Goal: Task Accomplishment & Management: Manage account settings

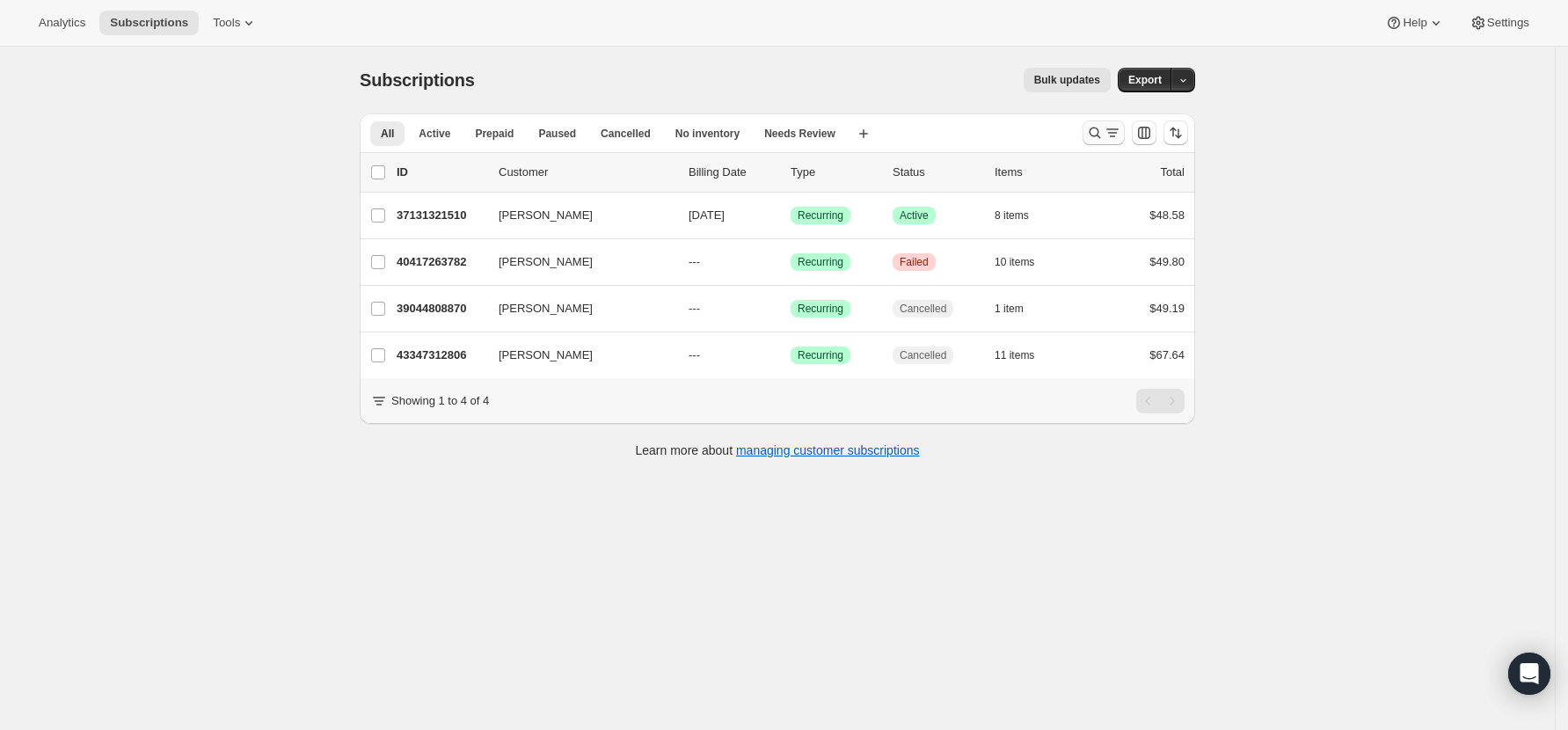
click at [1103, 129] on icon "Search and filter results" at bounding box center [1095, 132] width 18 height 18
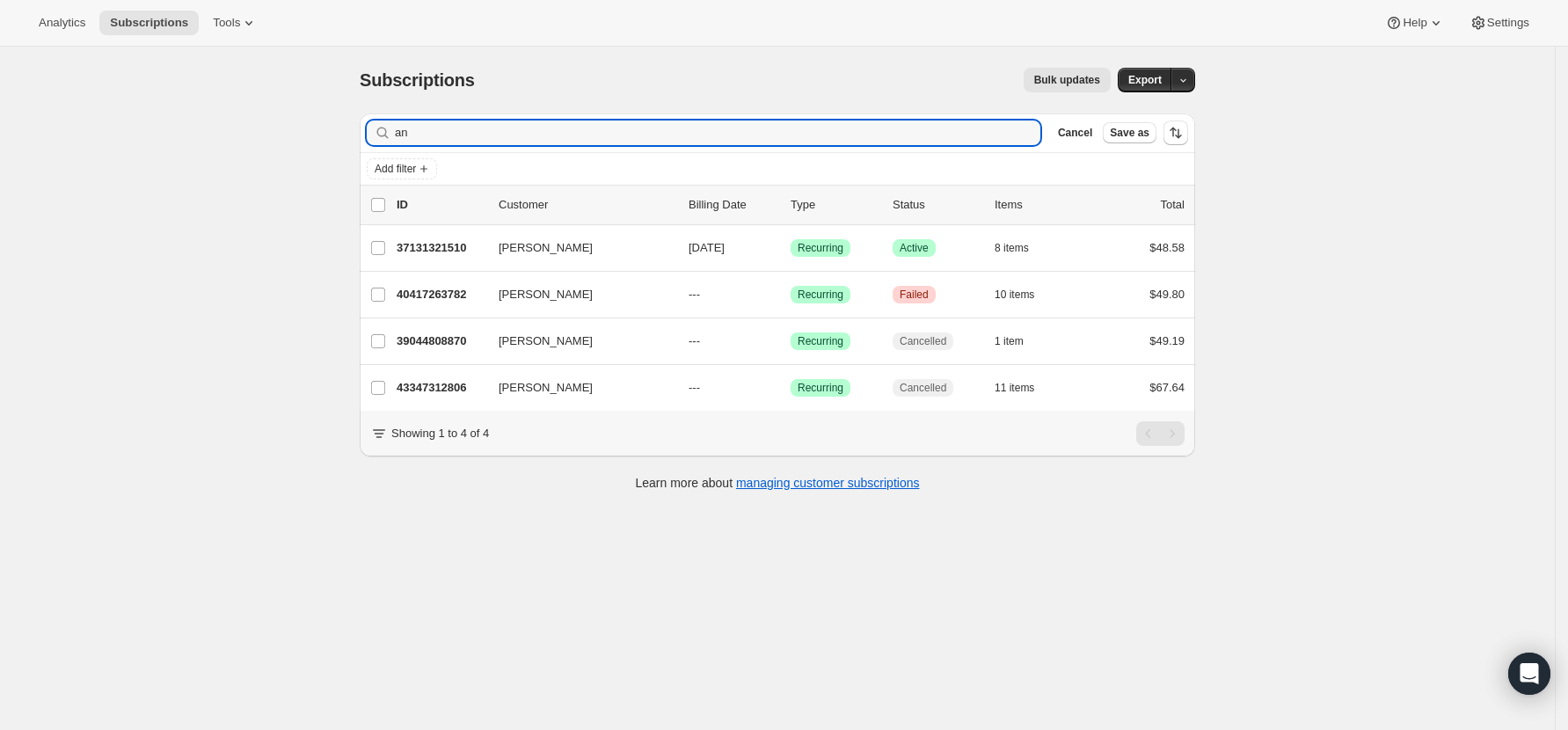
type input "a"
type input "jason"
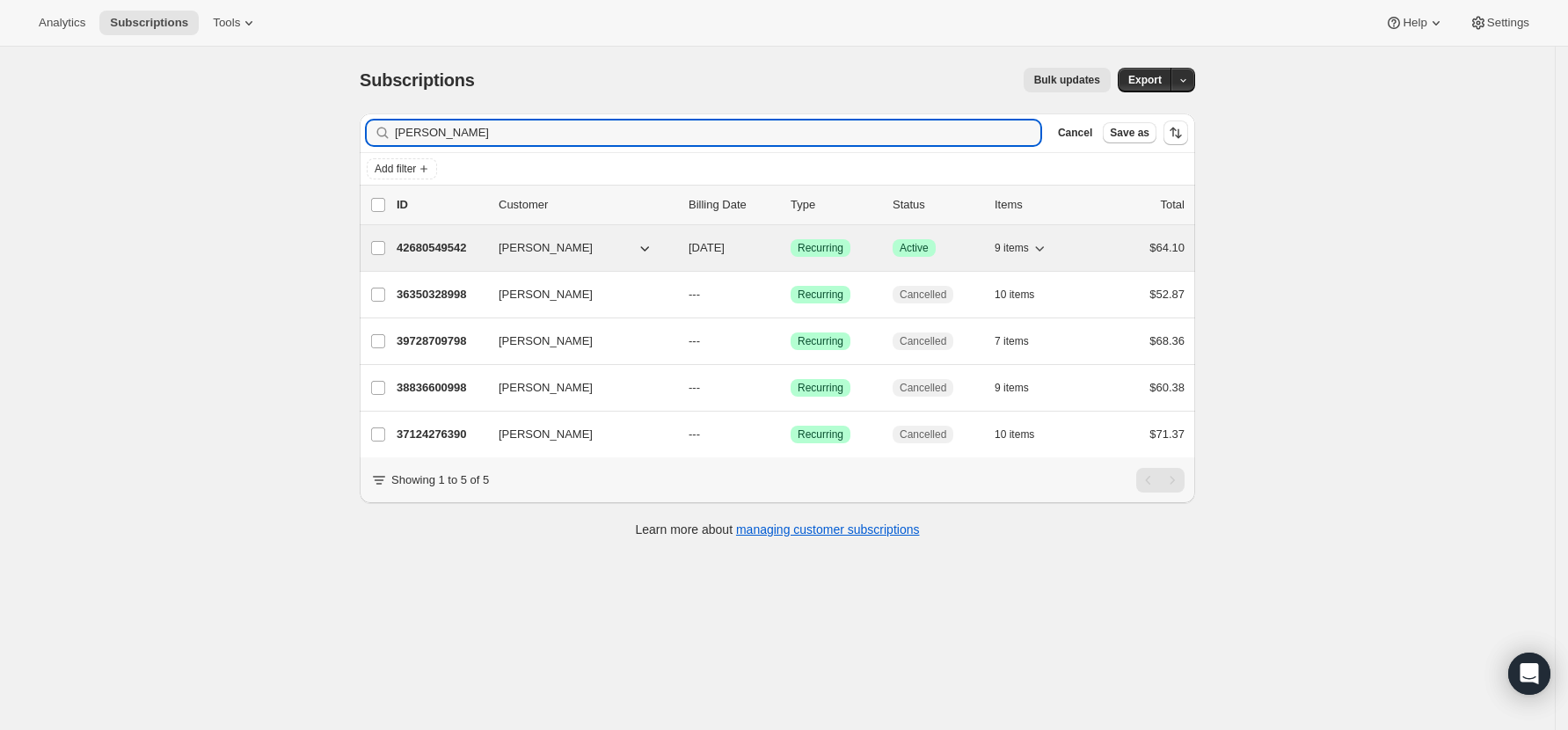
click at [454, 241] on p "42680549542" at bounding box center [440, 248] width 88 height 18
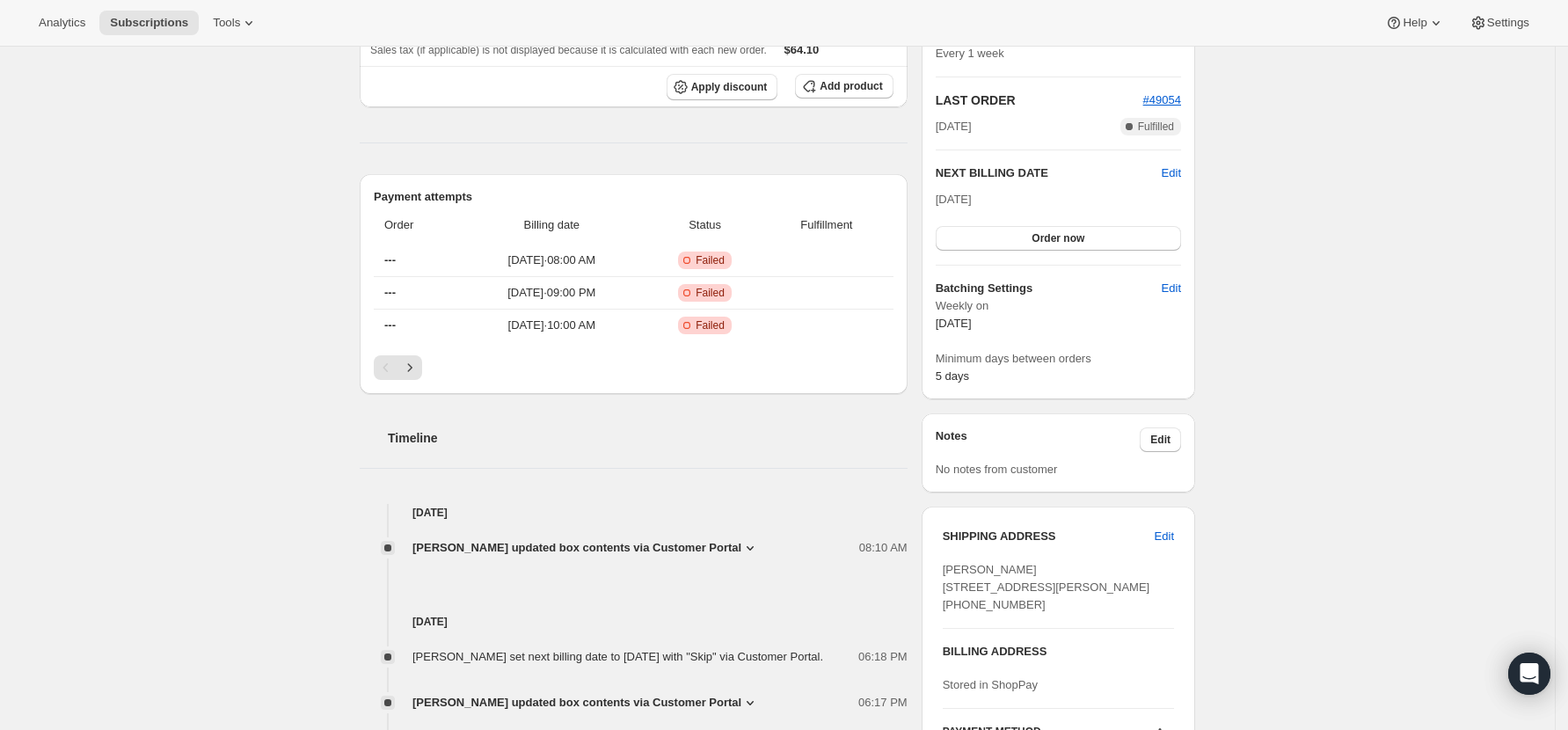
scroll to position [117, 0]
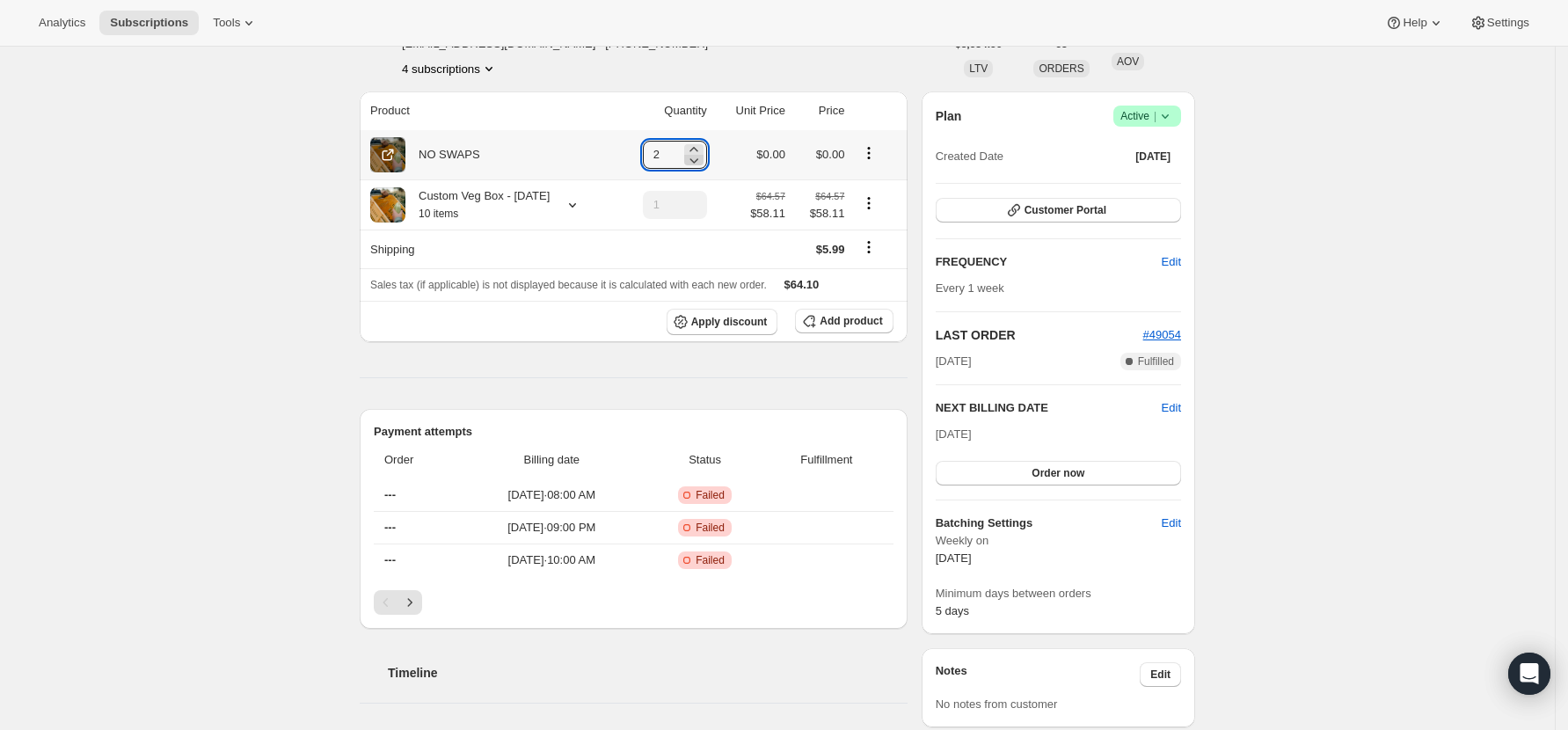
click at [698, 156] on icon at bounding box center [693, 159] width 18 height 18
type input "1"
click at [126, 340] on div "Subscription #42680549542. This page is ready Subscription #42680549542 Success…" at bounding box center [777, 727] width 1555 height 1596
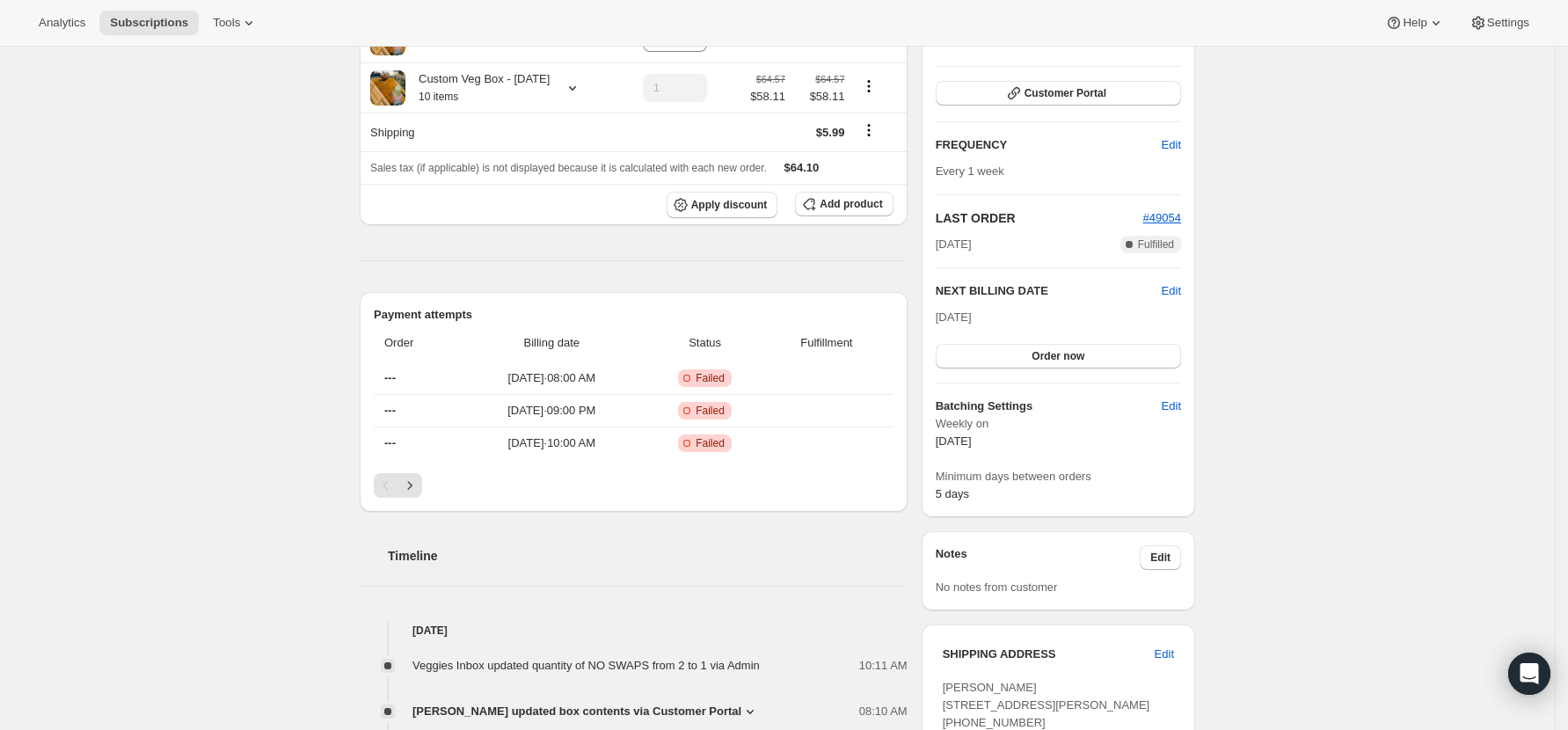
scroll to position [352, 0]
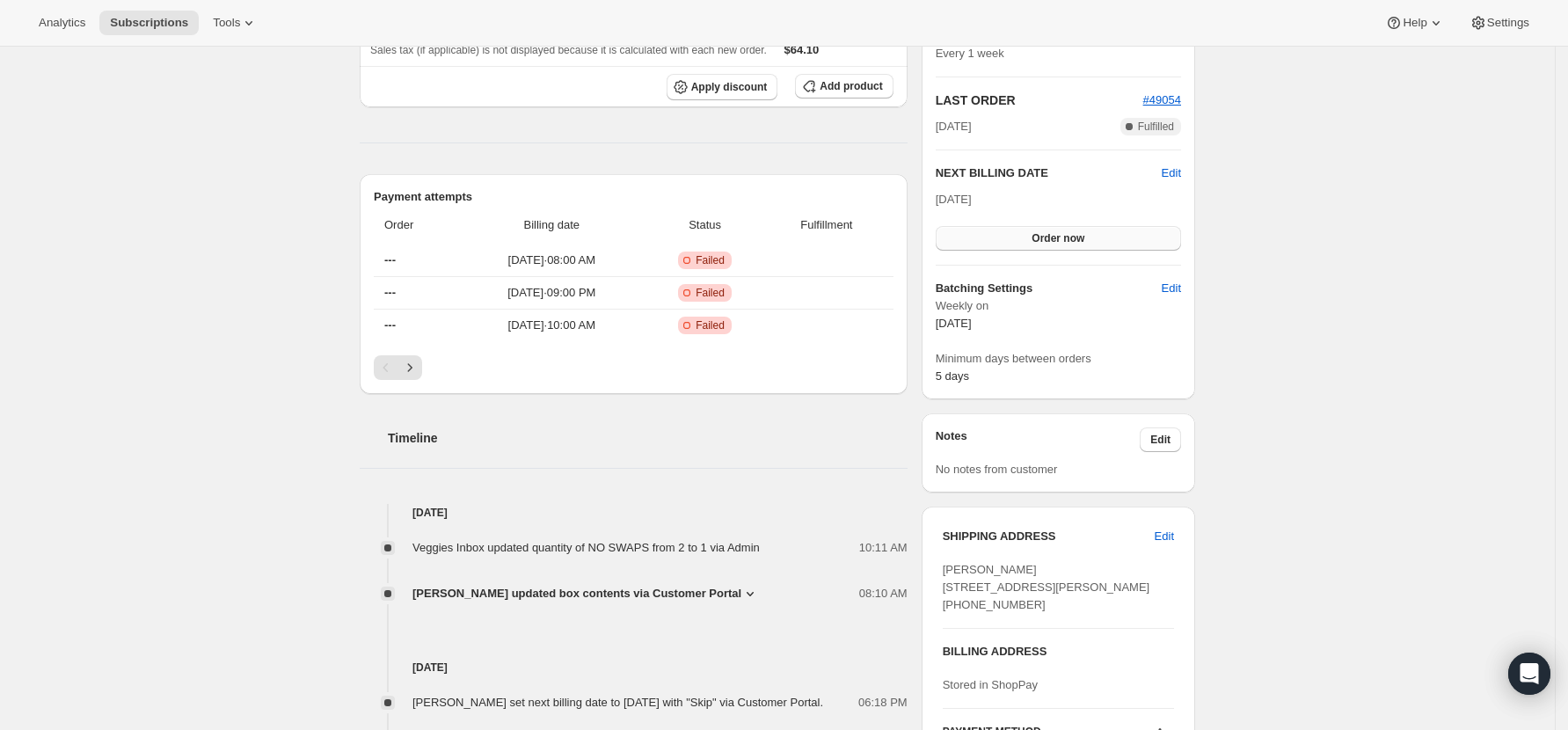
click at [1050, 228] on button "Order now" at bounding box center [1058, 239] width 245 height 25
click at [1050, 228] on button "Click to confirm" at bounding box center [1058, 239] width 245 height 25
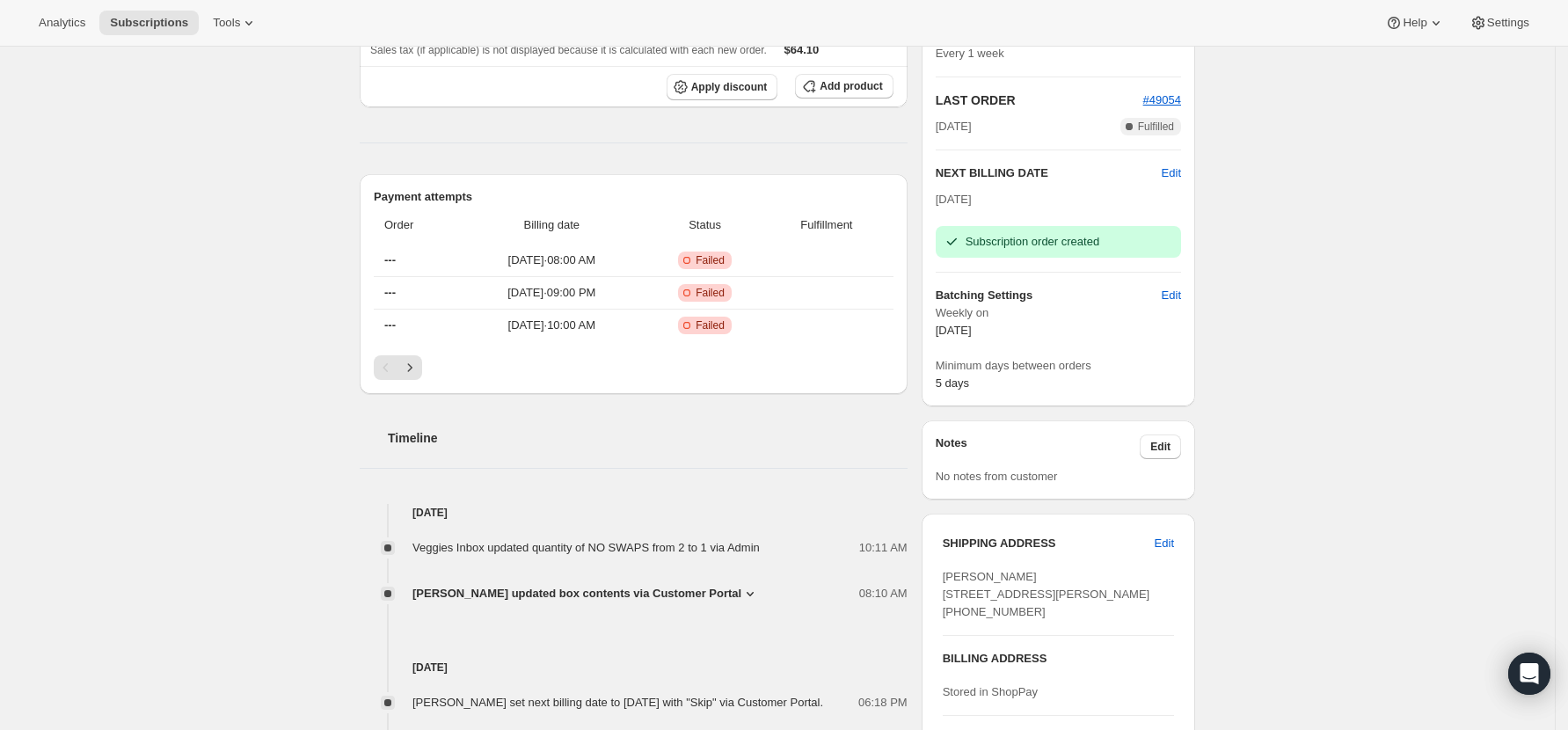
scroll to position [469, 0]
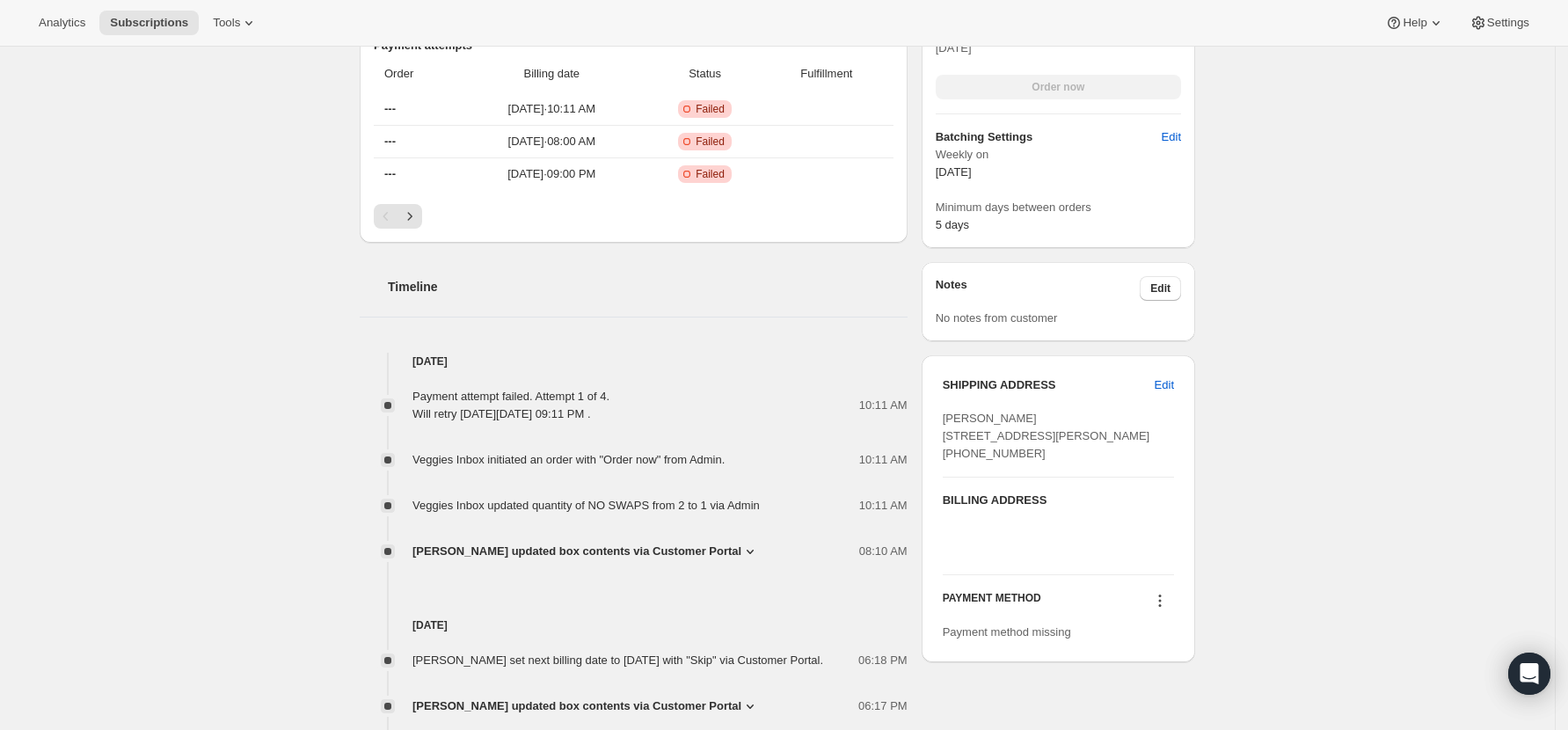
scroll to position [821, 0]
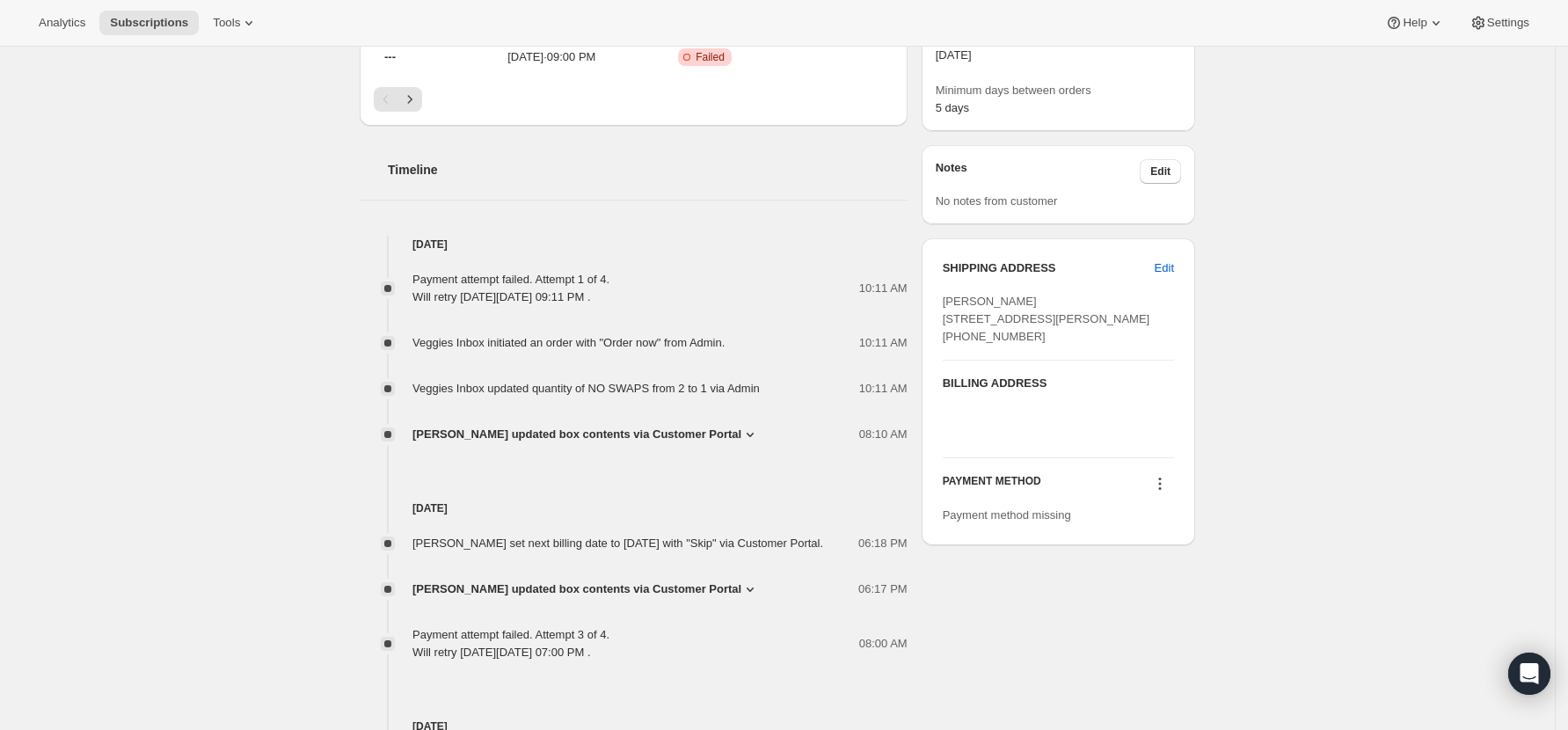
click at [1164, 492] on icon at bounding box center [1160, 484] width 18 height 18
click at [1188, 570] on span "Select payment method" at bounding box center [1166, 570] width 121 height 13
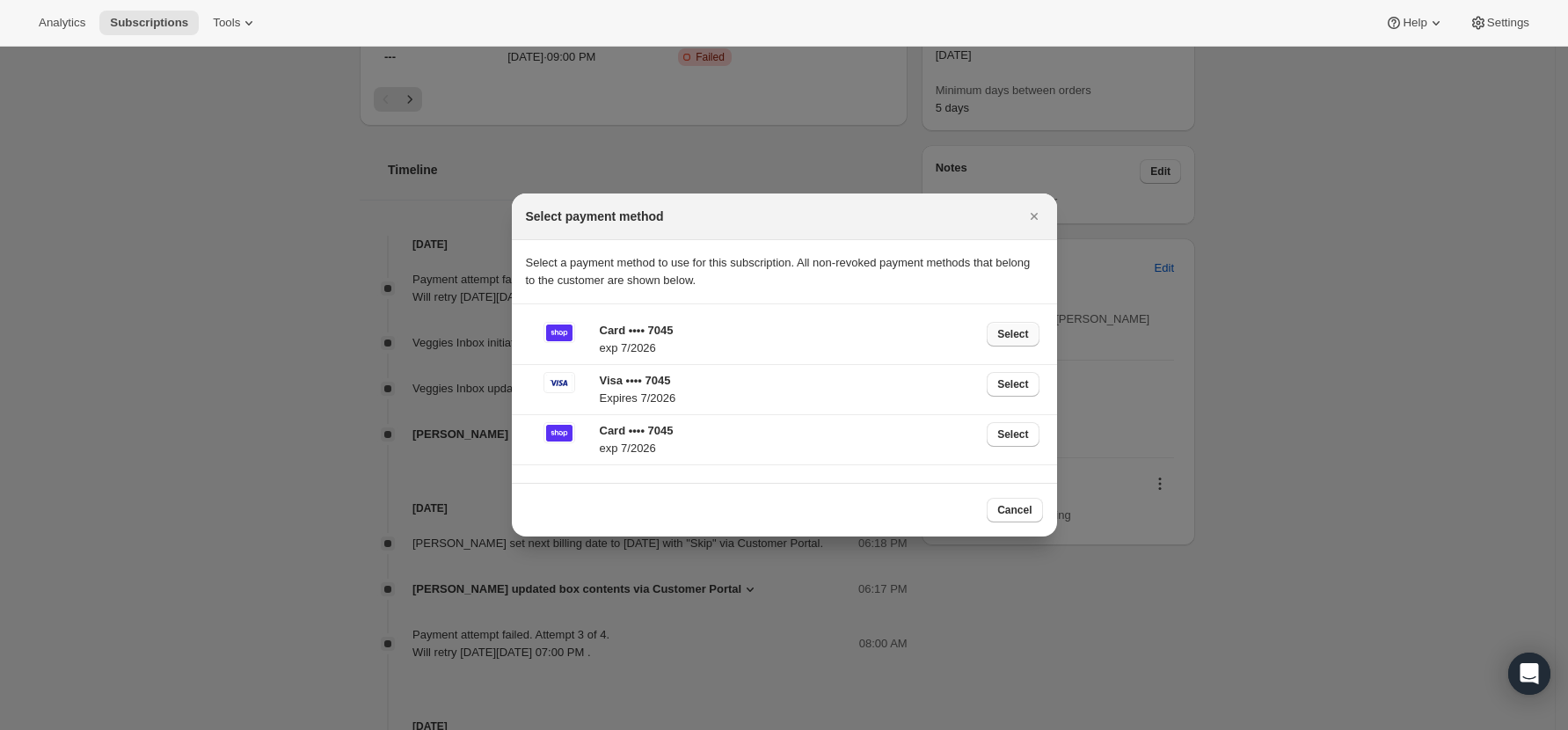
click at [999, 338] on button "Select" at bounding box center [1012, 334] width 52 height 25
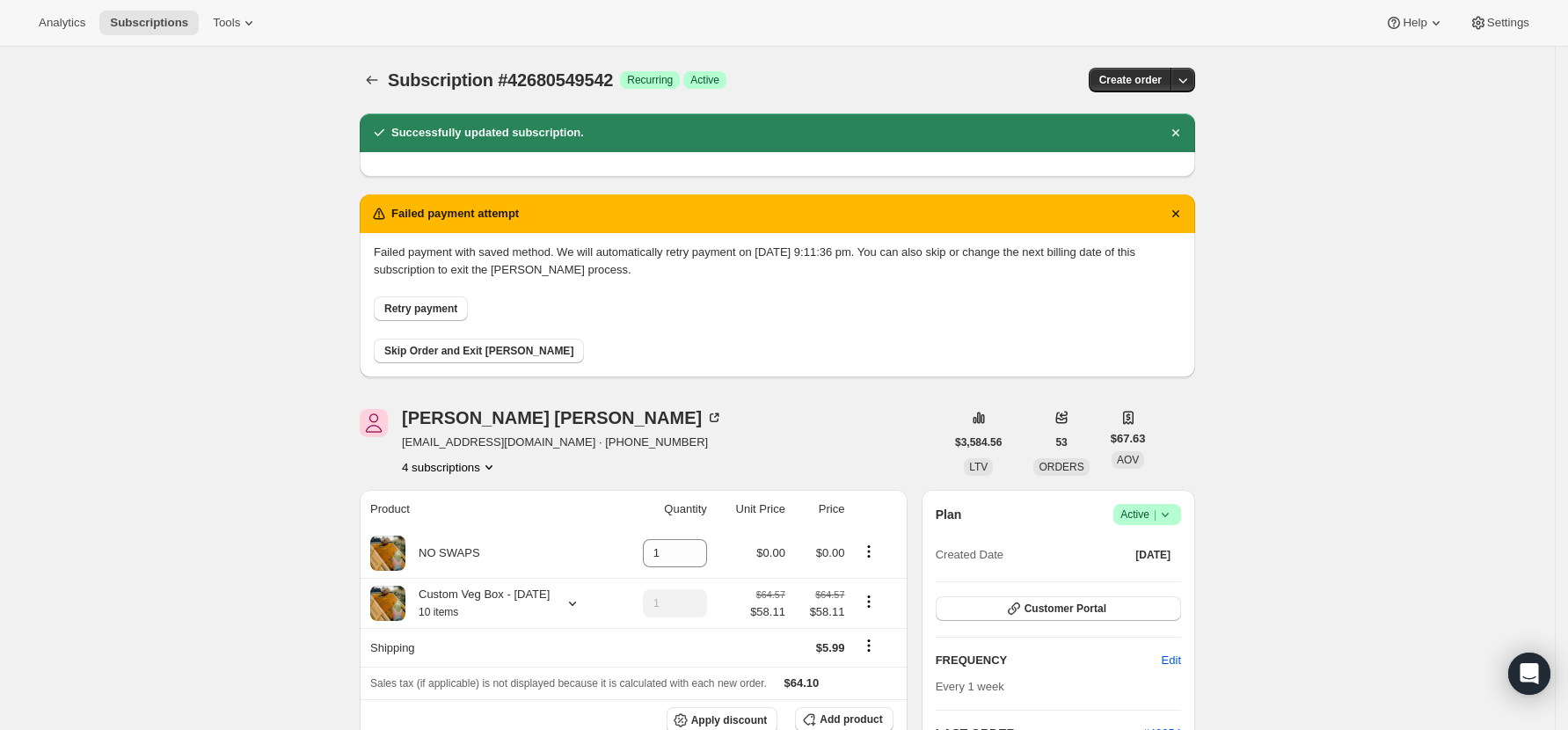
click at [432, 307] on span "Retry payment" at bounding box center [421, 308] width 73 height 14
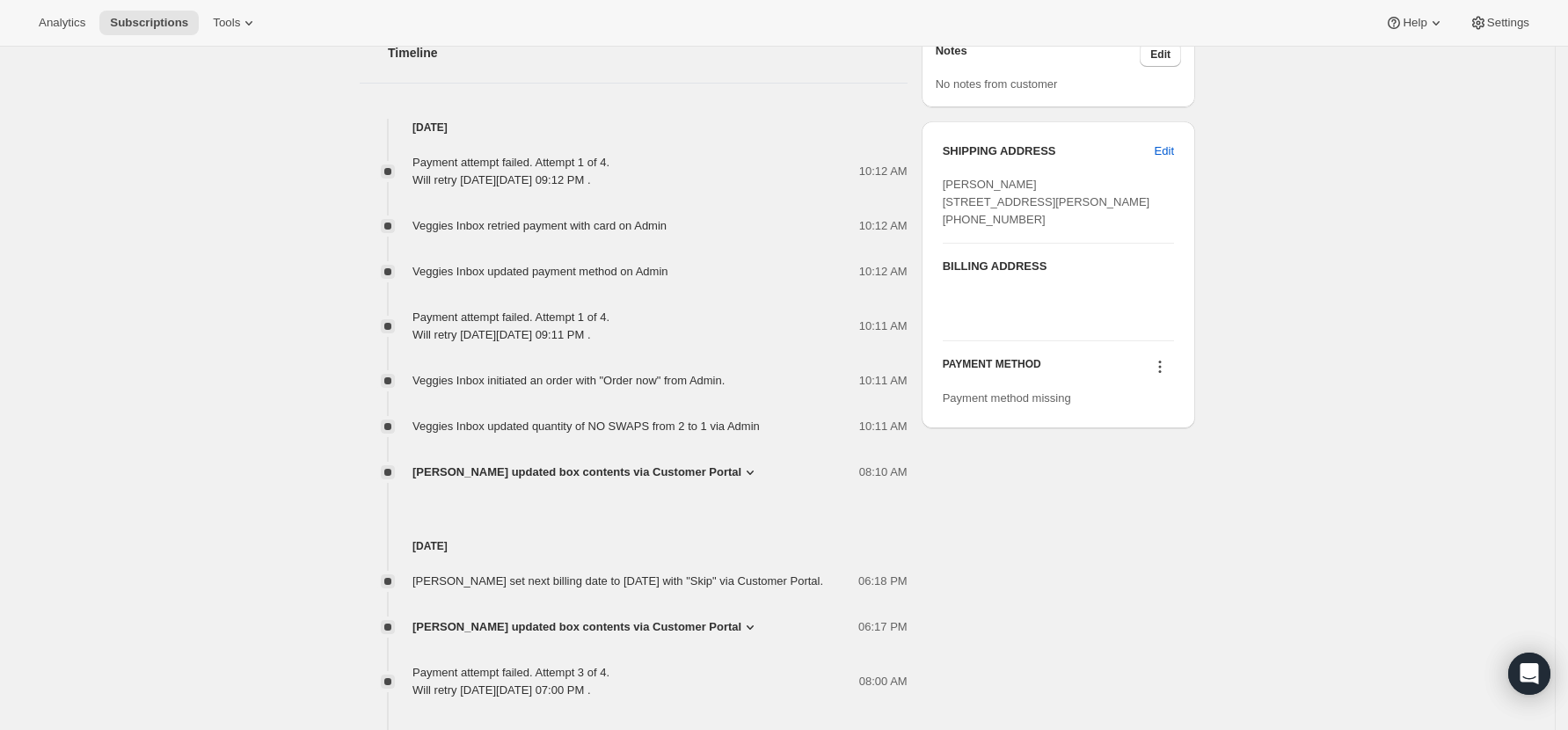
scroll to position [1055, 0]
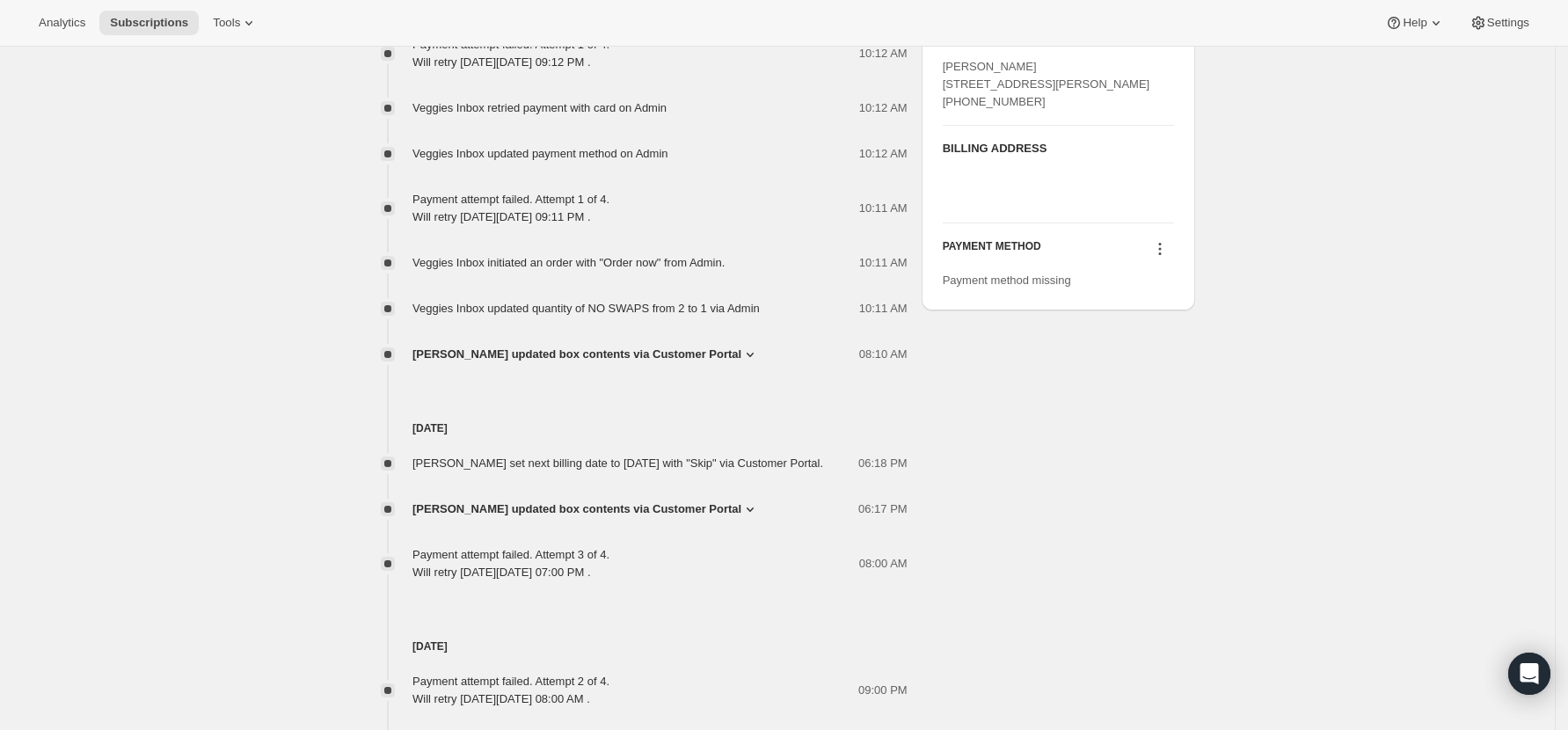
click at [1164, 257] on icon at bounding box center [1160, 249] width 18 height 18
click at [1175, 334] on span "Select payment method" at bounding box center [1166, 335] width 121 height 13
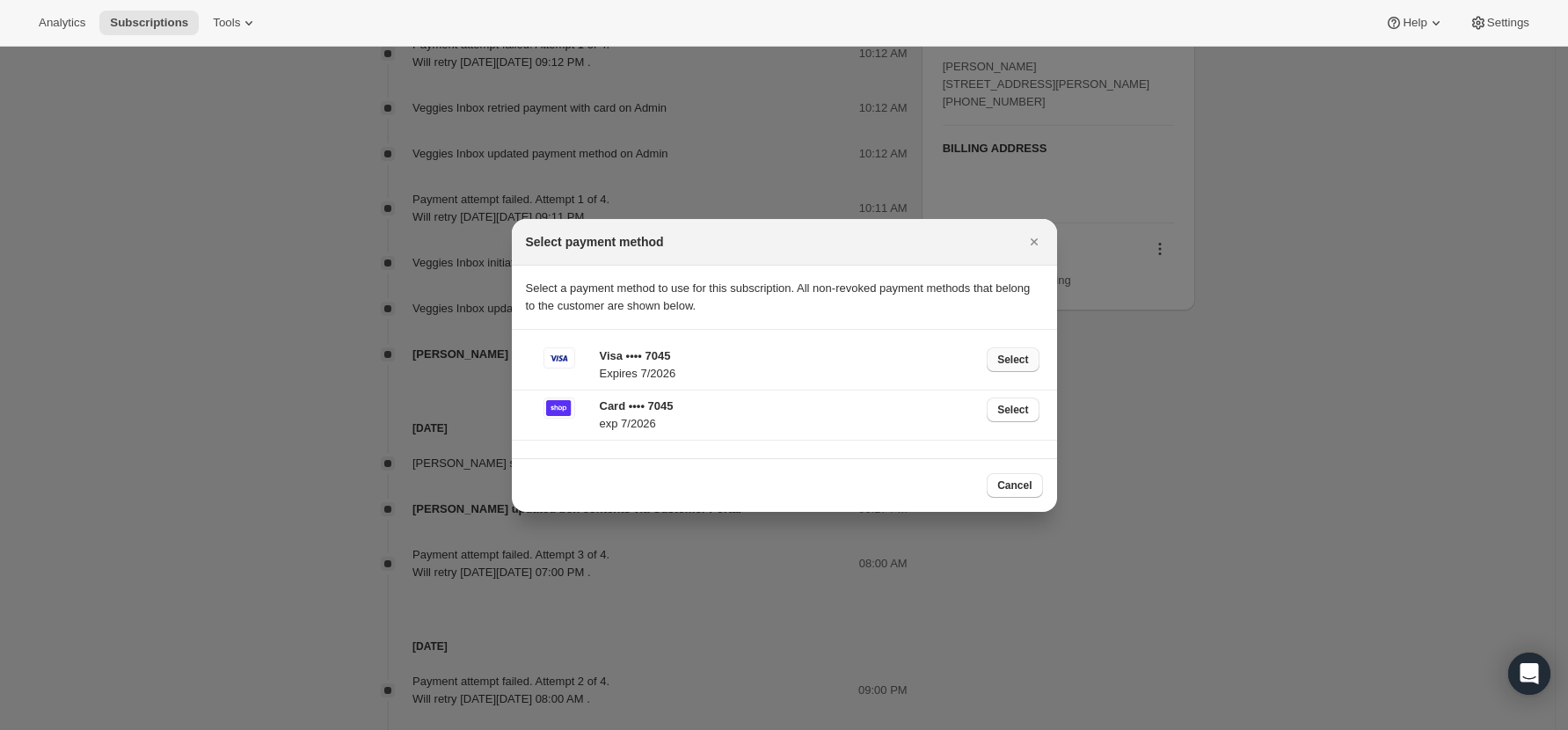
click at [1007, 353] on span "Select" at bounding box center [1012, 359] width 31 height 14
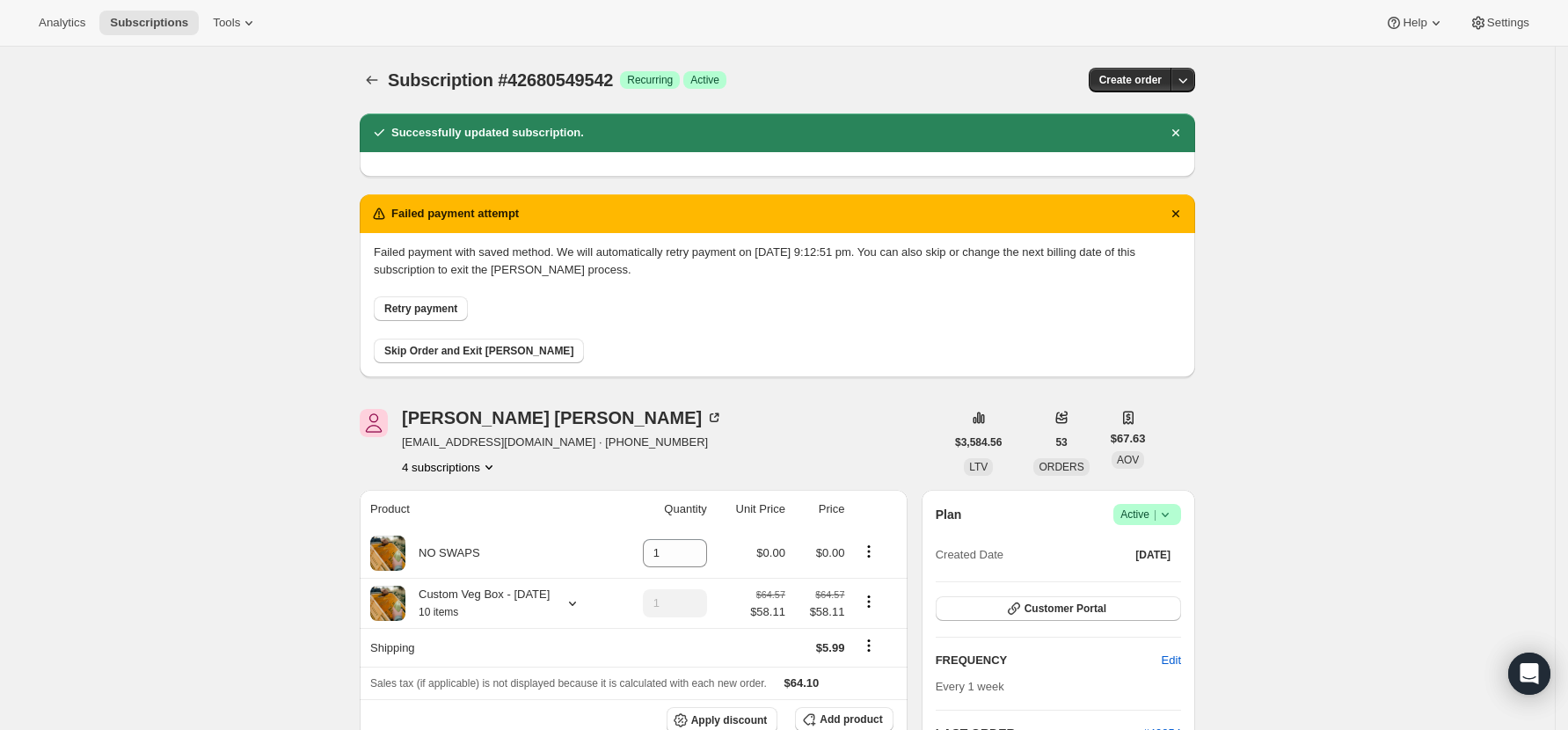
click at [424, 304] on span "Retry payment" at bounding box center [421, 308] width 73 height 14
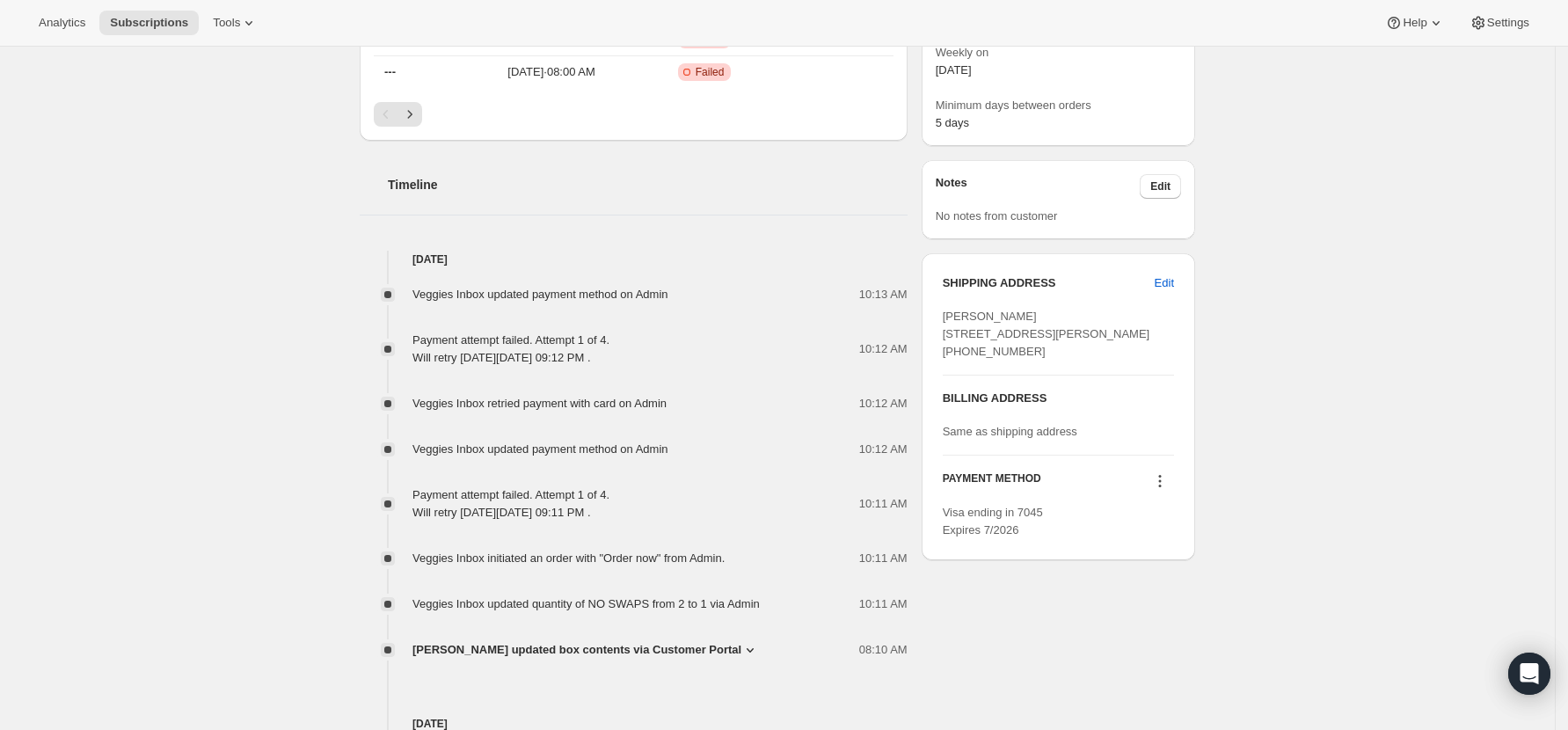
scroll to position [821, 0]
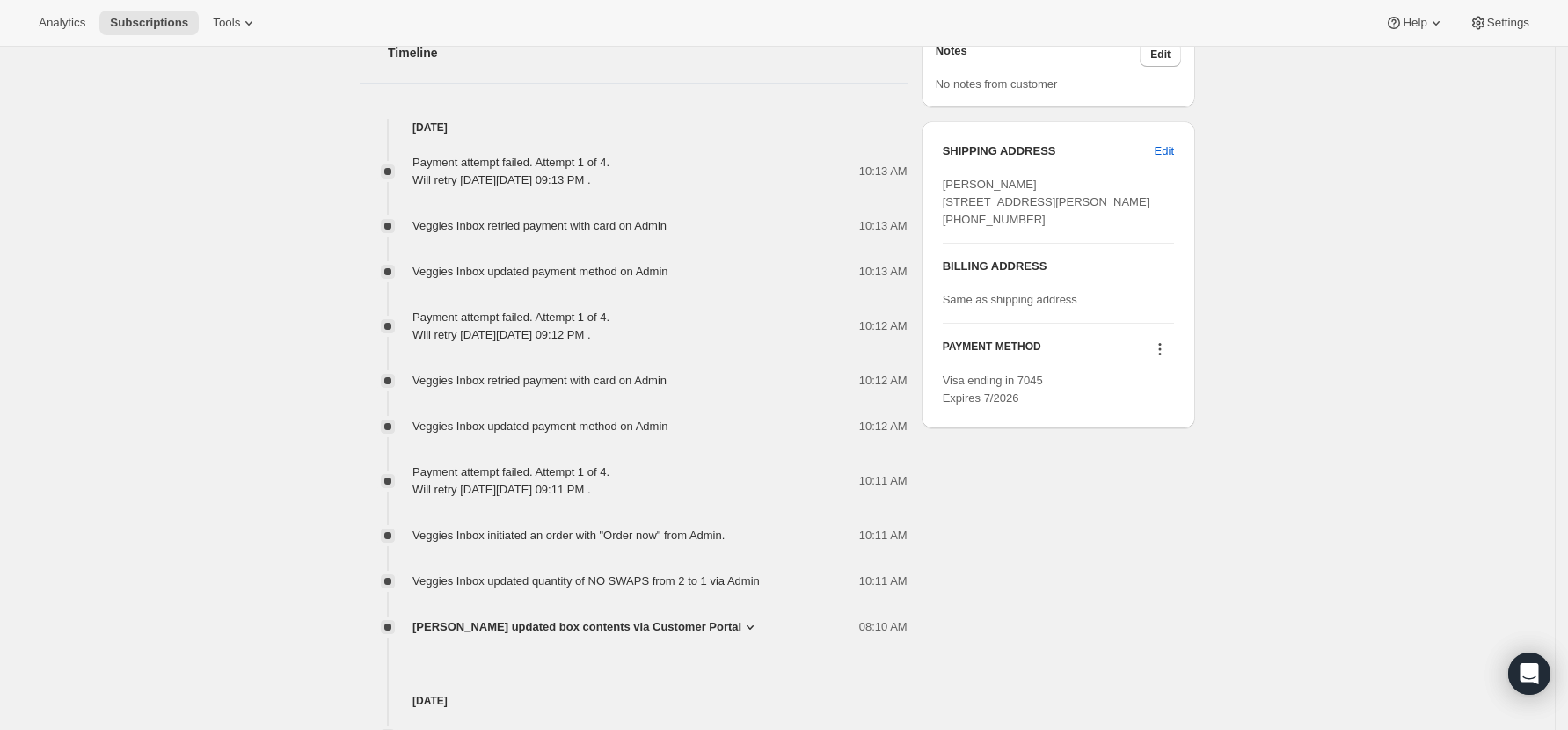
scroll to position [1055, 0]
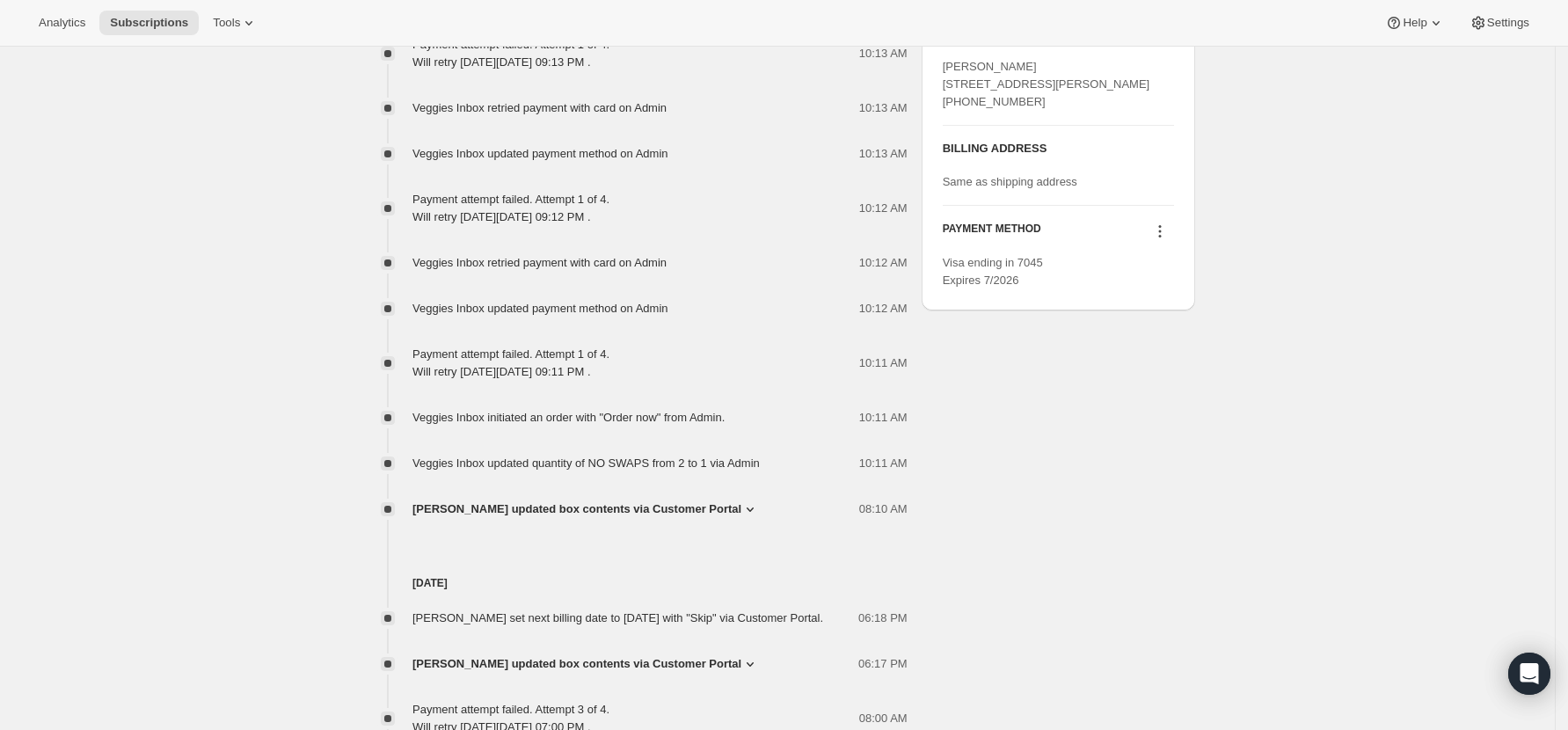
click at [1167, 241] on icon at bounding box center [1160, 231] width 18 height 18
click at [1180, 348] on span "Select payment method" at bounding box center [1164, 347] width 121 height 13
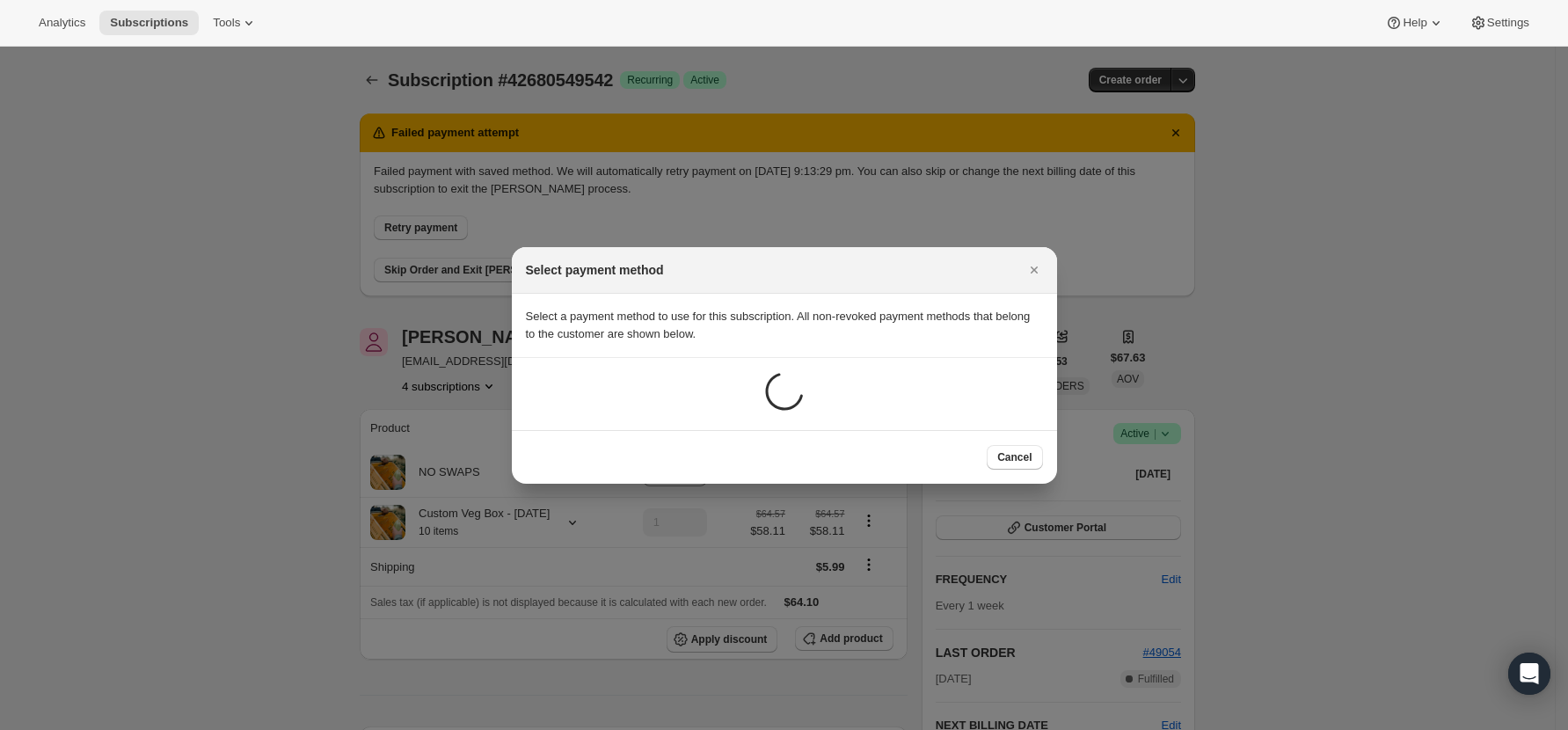
scroll to position [0, 0]
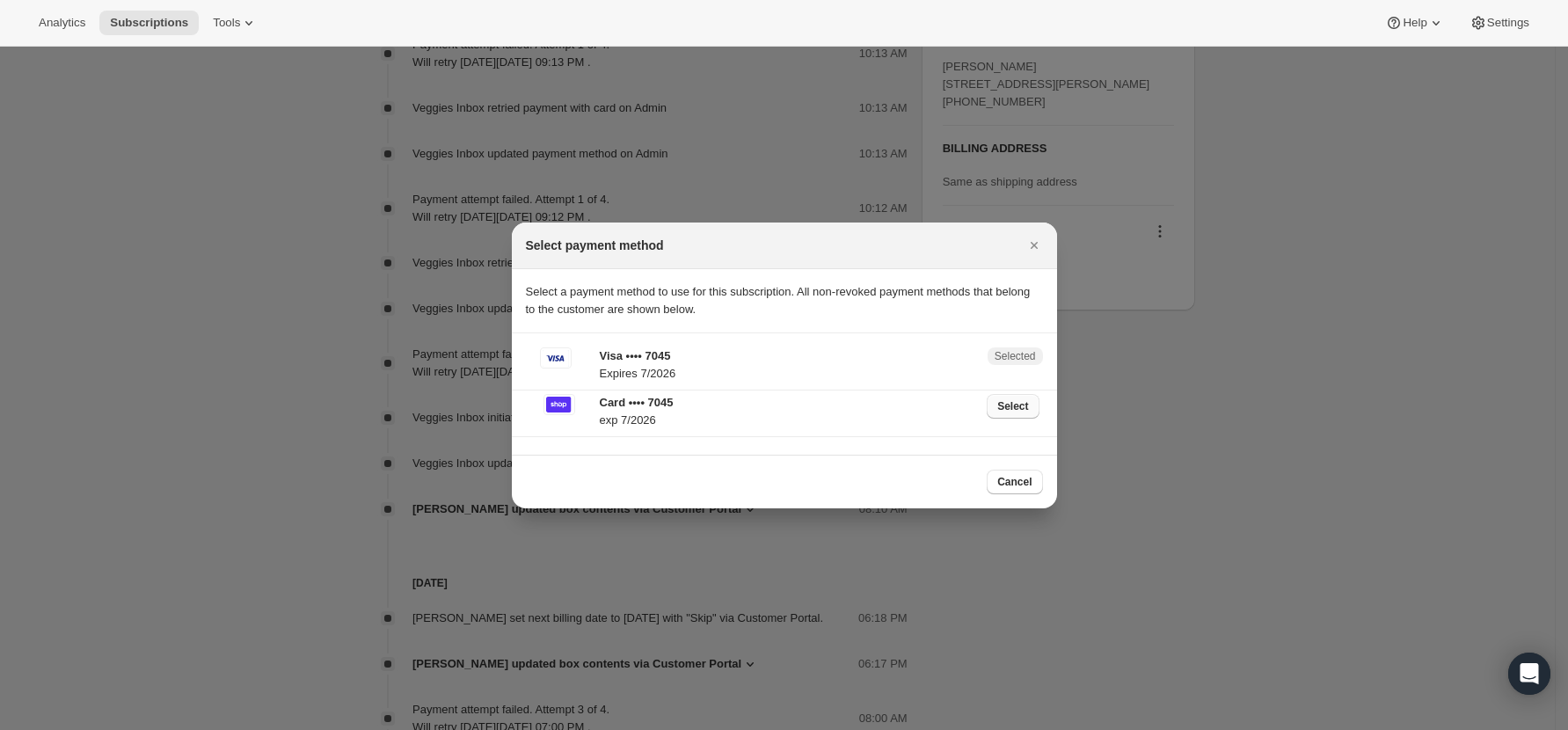
click at [1030, 410] on button "Select" at bounding box center [1012, 406] width 52 height 25
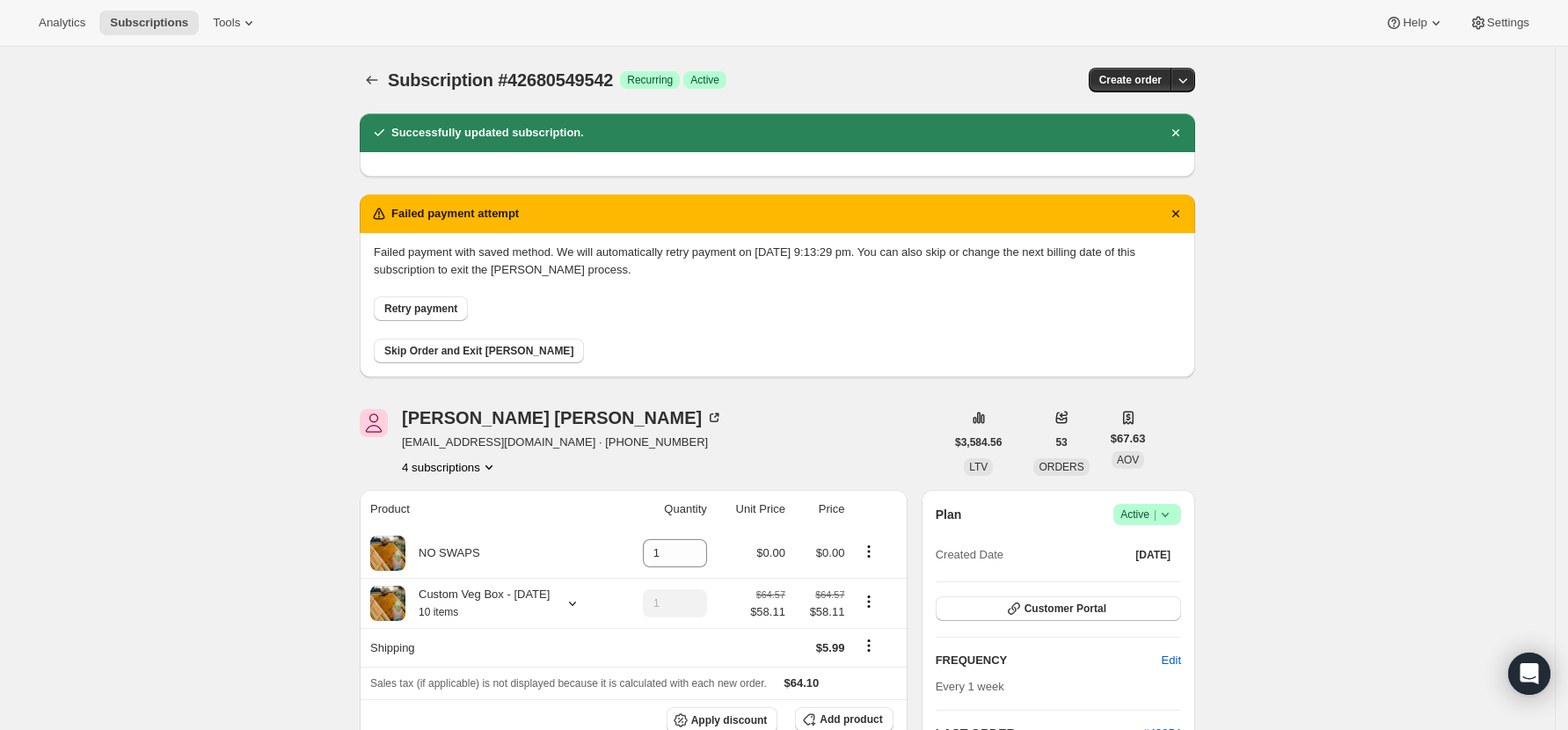
click at [451, 311] on span "Retry payment" at bounding box center [421, 308] width 73 height 14
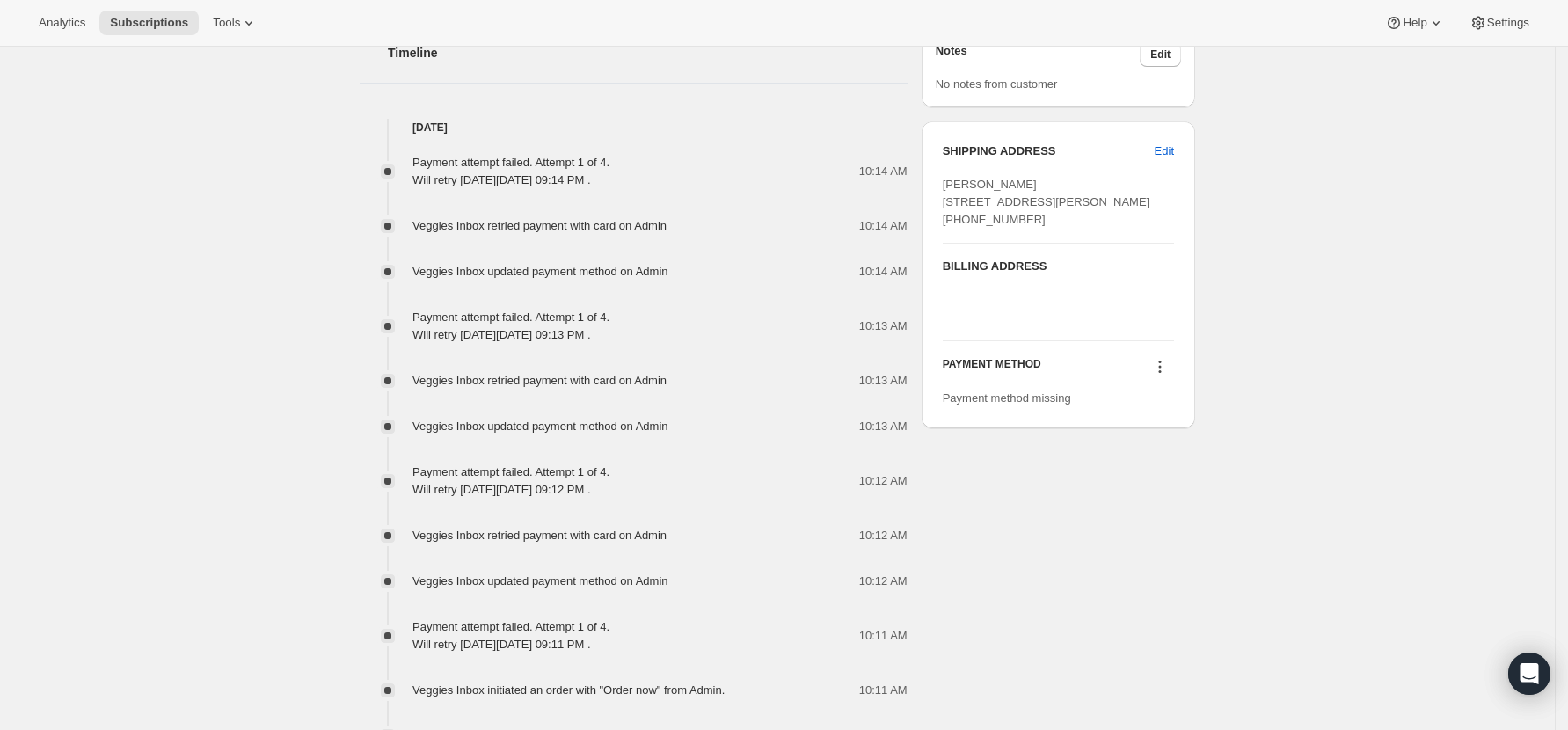
scroll to position [1055, 0]
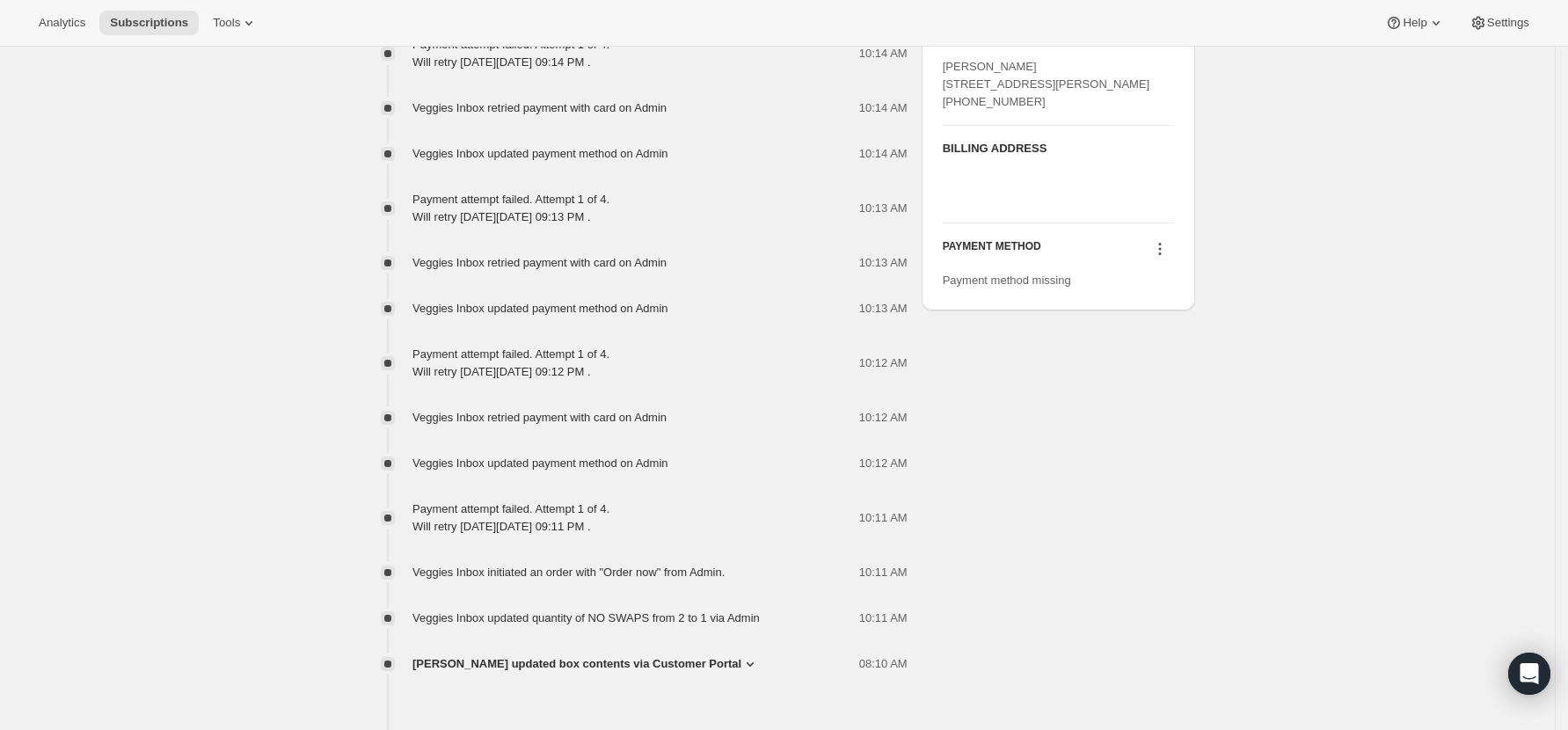
click at [1149, 263] on div "PAYMENT METHOD" at bounding box center [1058, 251] width 231 height 24
click at [1164, 257] on icon at bounding box center [1160, 249] width 18 height 18
click at [1175, 334] on span "Select payment method" at bounding box center [1166, 335] width 121 height 13
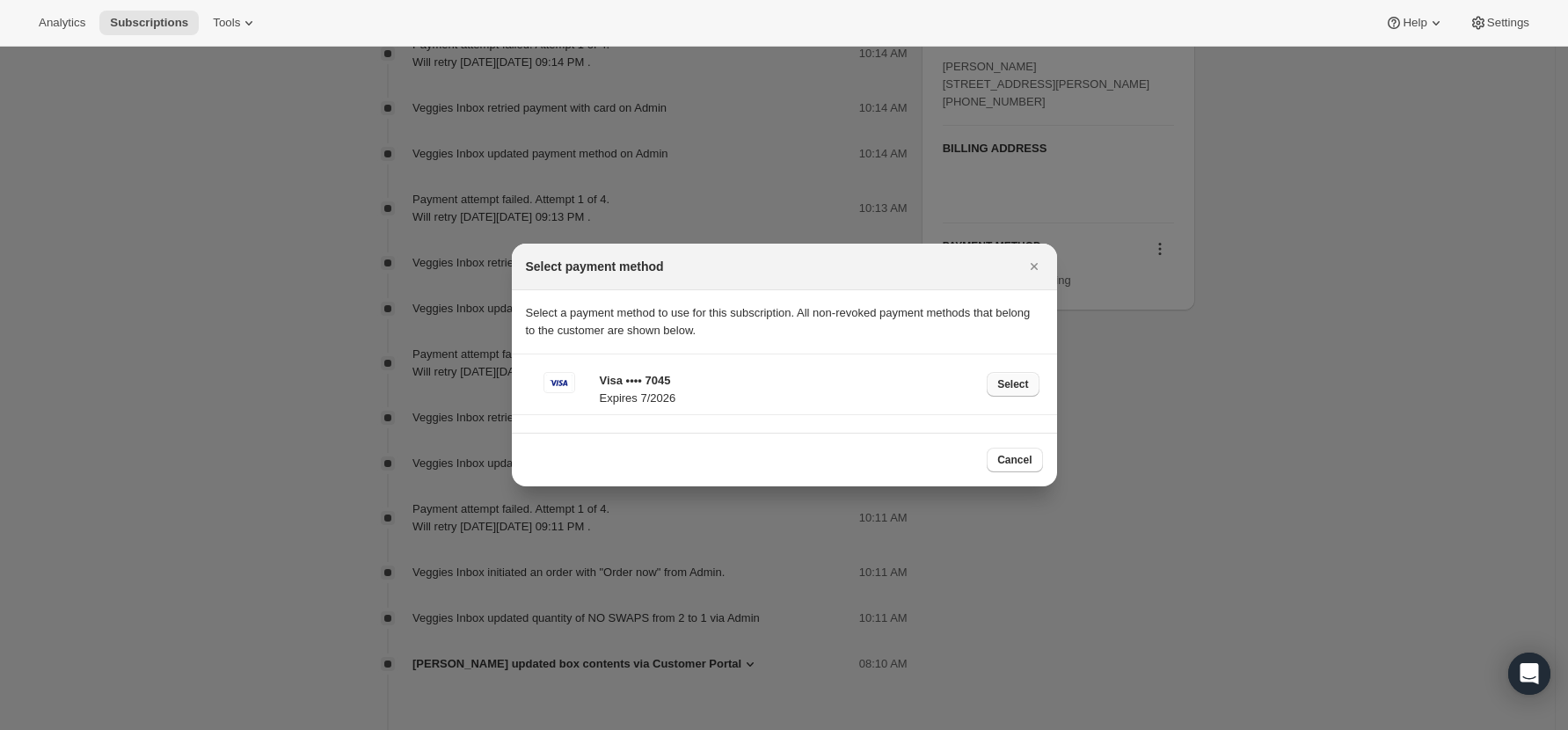
click at [1009, 389] on span "Select" at bounding box center [1012, 384] width 31 height 14
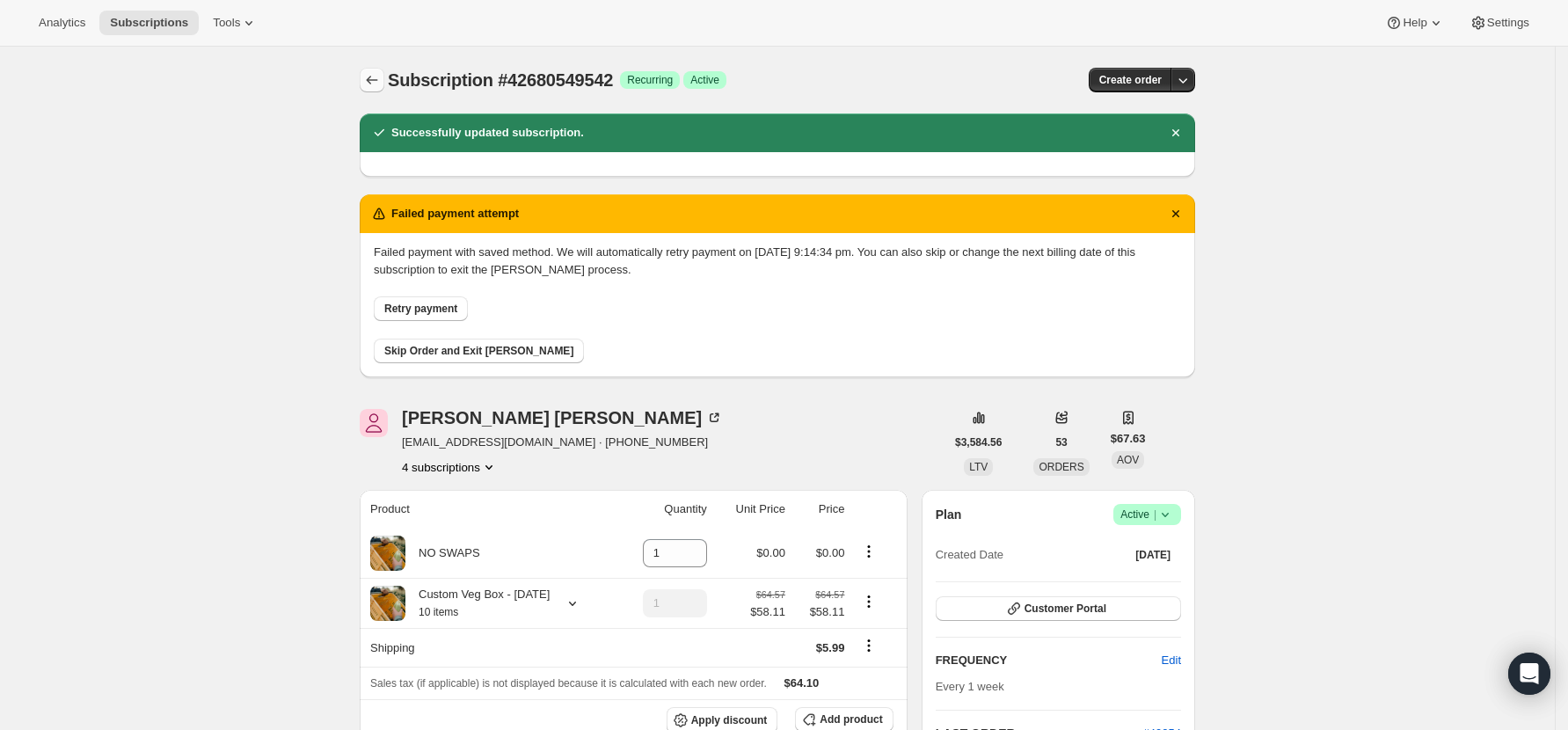
click at [371, 80] on icon "Subscriptions" at bounding box center [371, 80] width 18 height 18
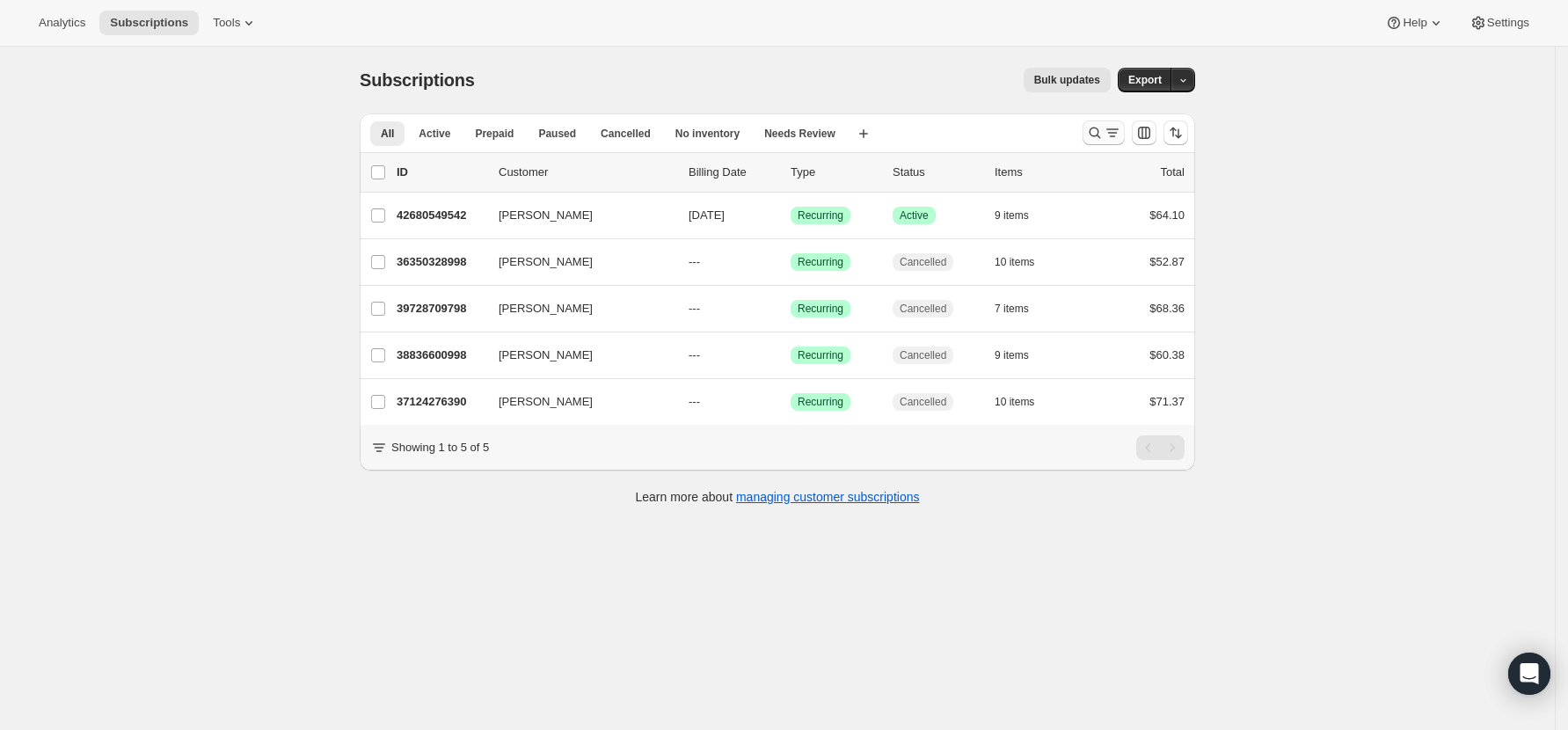
click at [1095, 137] on icon "Search and filter results" at bounding box center [1095, 132] width 18 height 18
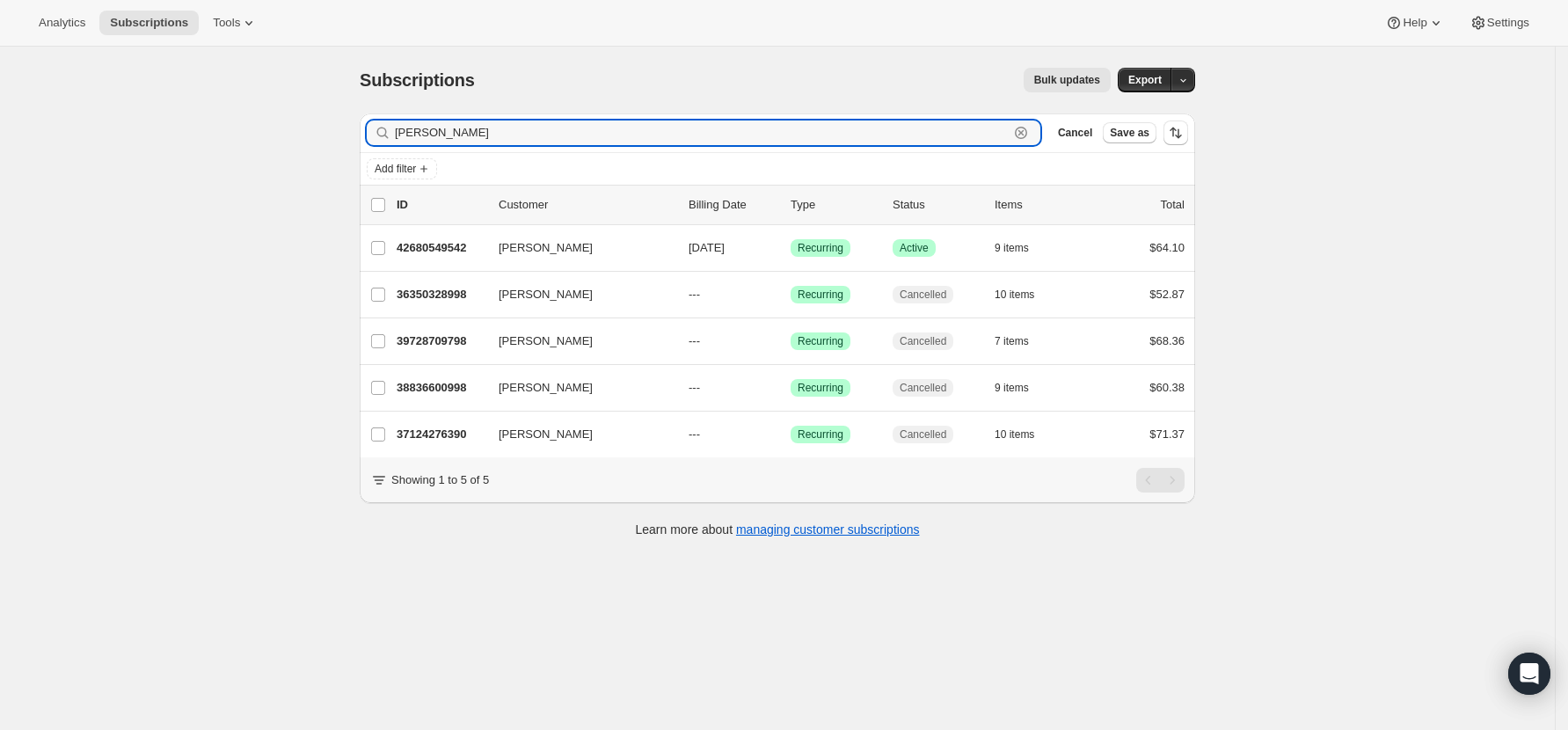
drag, startPoint x: 437, startPoint y: 137, endPoint x: 296, endPoint y: 127, distance: 141.4
click at [296, 127] on div "Subscriptions. This page is ready Subscriptions Bulk updates More actions Bulk …" at bounding box center [777, 411] width 1555 height 730
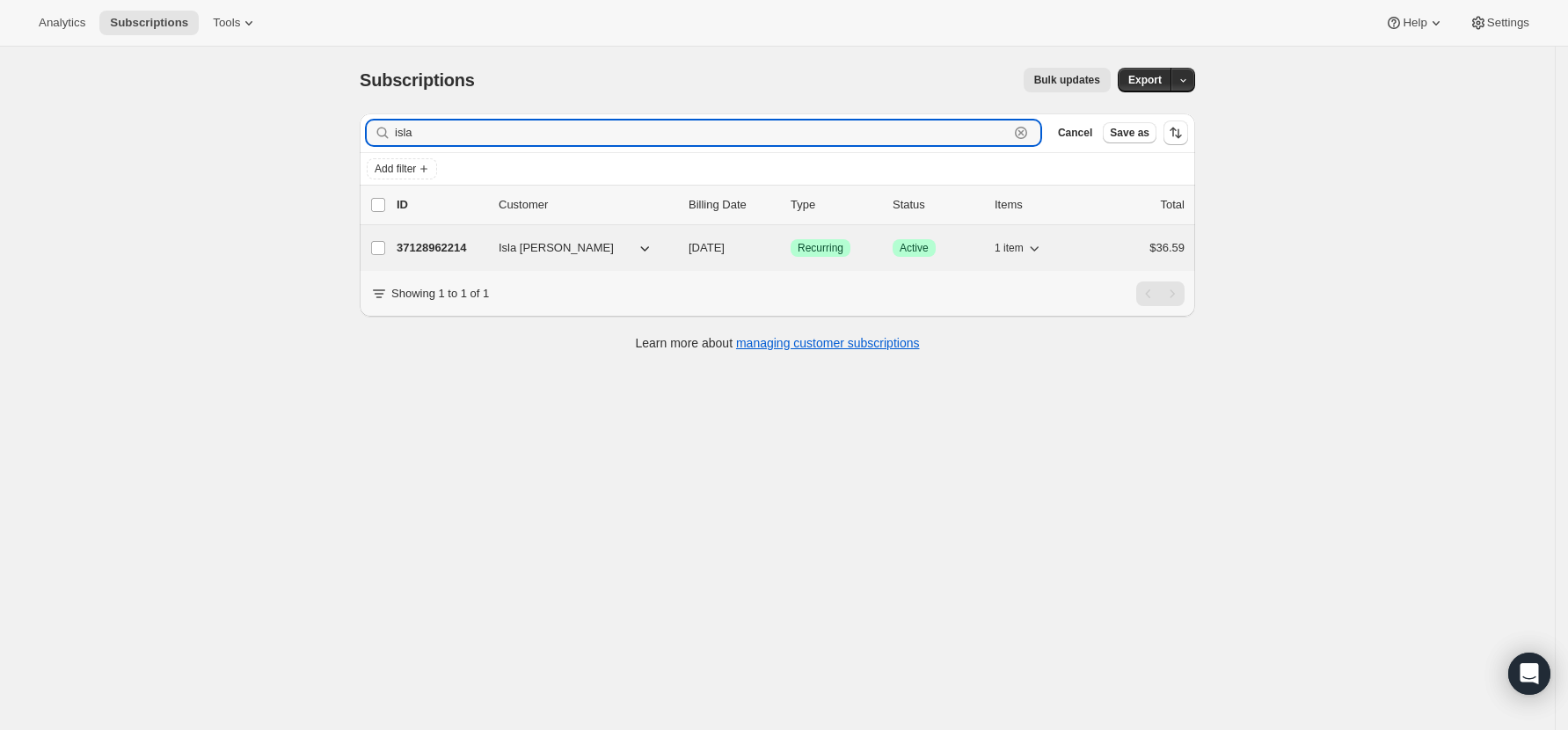
type input "isla"
click at [439, 250] on p "37128962214" at bounding box center [440, 248] width 88 height 18
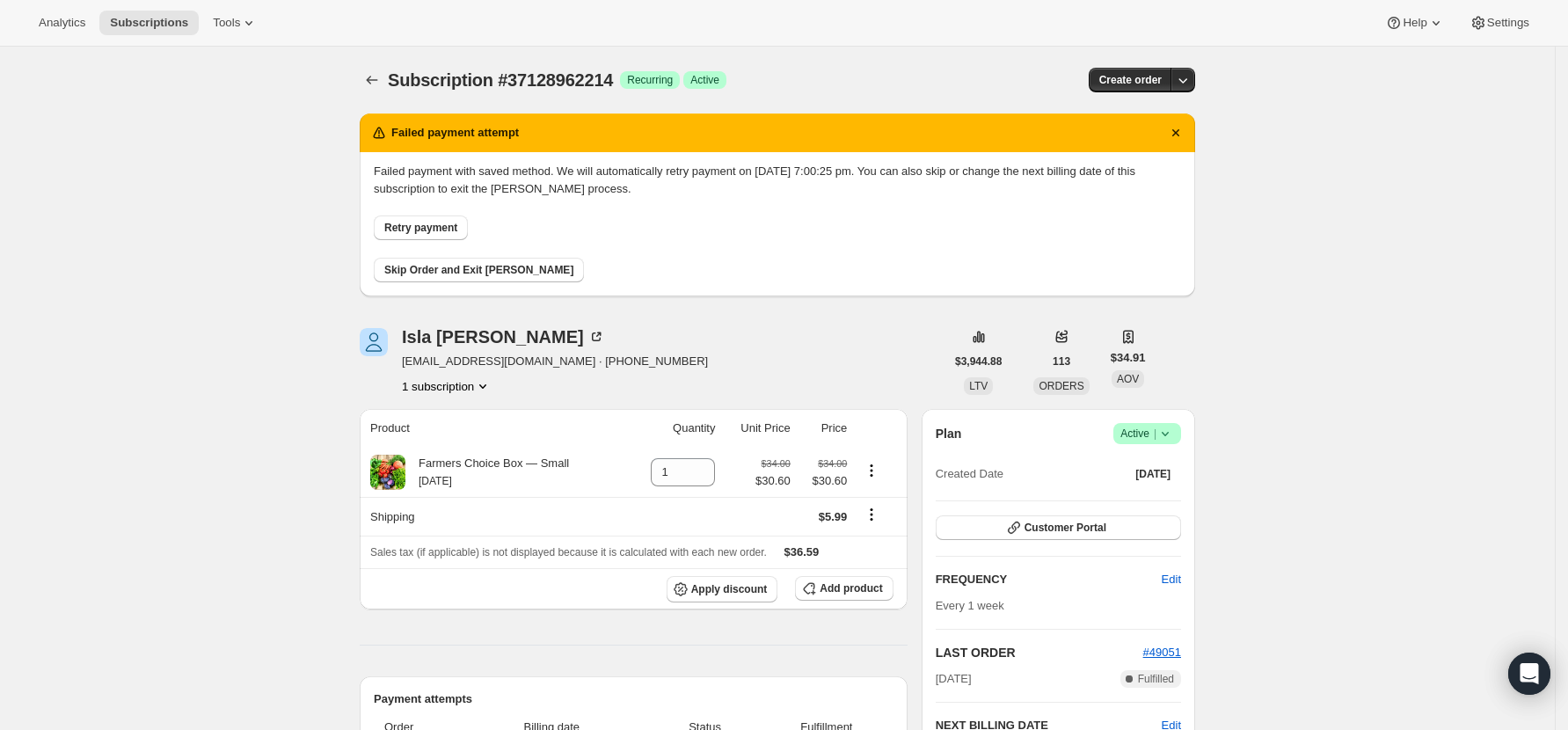
click at [452, 221] on span "Retry payment" at bounding box center [421, 227] width 73 height 14
drag, startPoint x: 508, startPoint y: 366, endPoint x: 410, endPoint y: 366, distance: 98.0
click at [410, 366] on span "[EMAIL_ADDRESS][DOMAIN_NAME] · [PHONE_NUMBER]" at bounding box center [554, 361] width 306 height 18
copy span "[EMAIL_ADDRESS][DOMAIN_NAME]"
click at [479, 264] on span "Skip Order and Exit [PERSON_NAME]" at bounding box center [479, 270] width 189 height 14
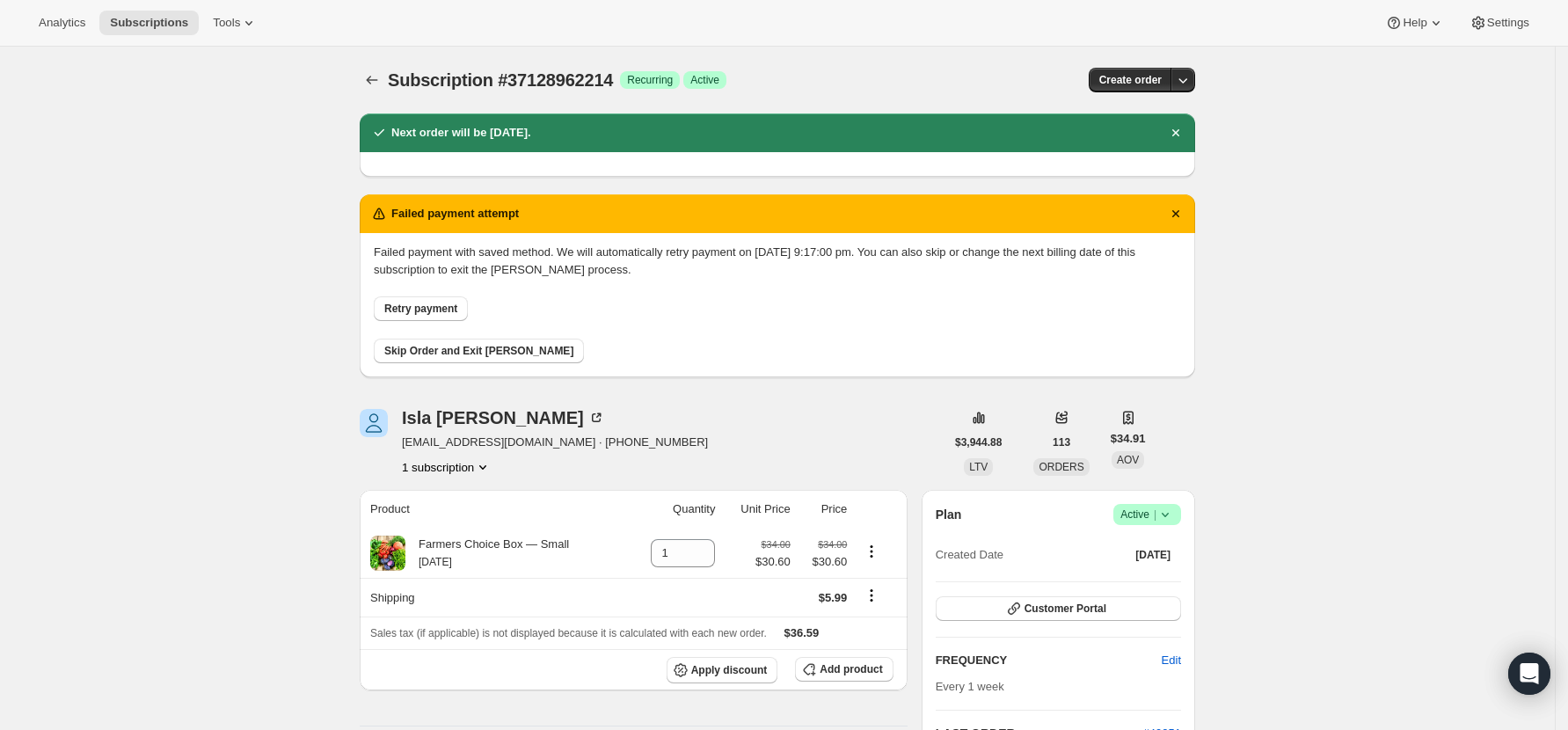
click at [466, 349] on span "Skip Order and Exit [PERSON_NAME]" at bounding box center [479, 351] width 189 height 14
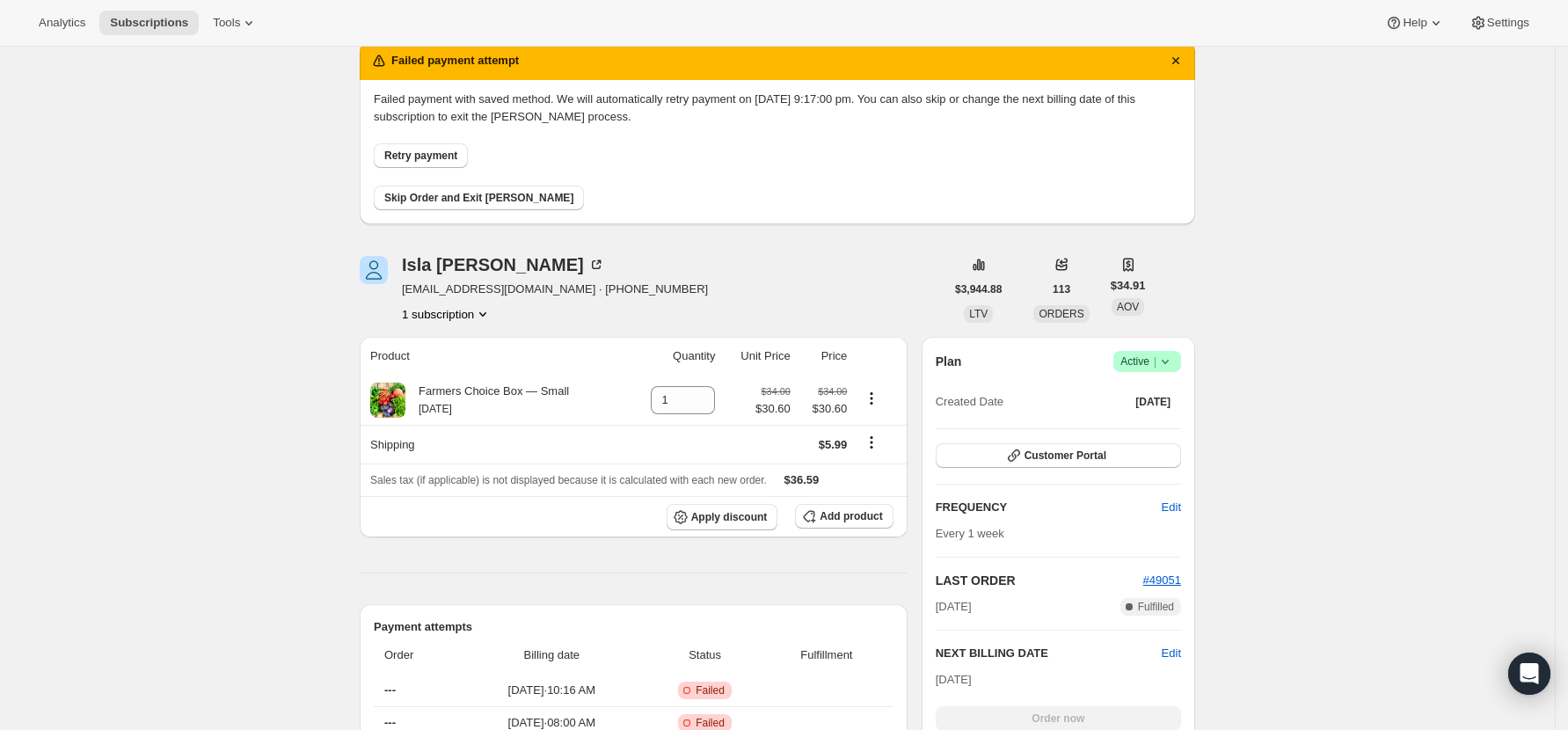
scroll to position [352, 0]
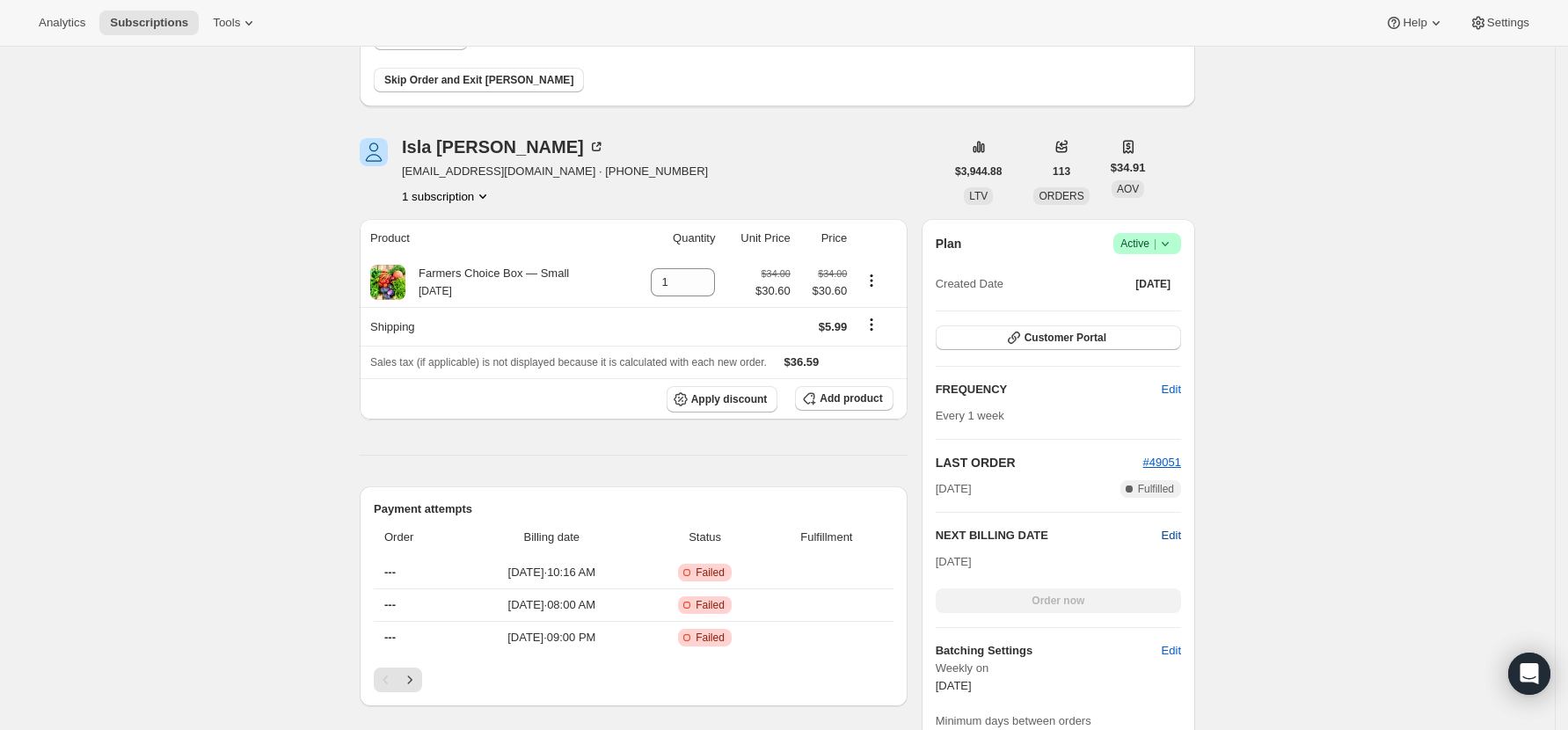
click at [1174, 530] on span "Edit" at bounding box center [1171, 536] width 20 height 18
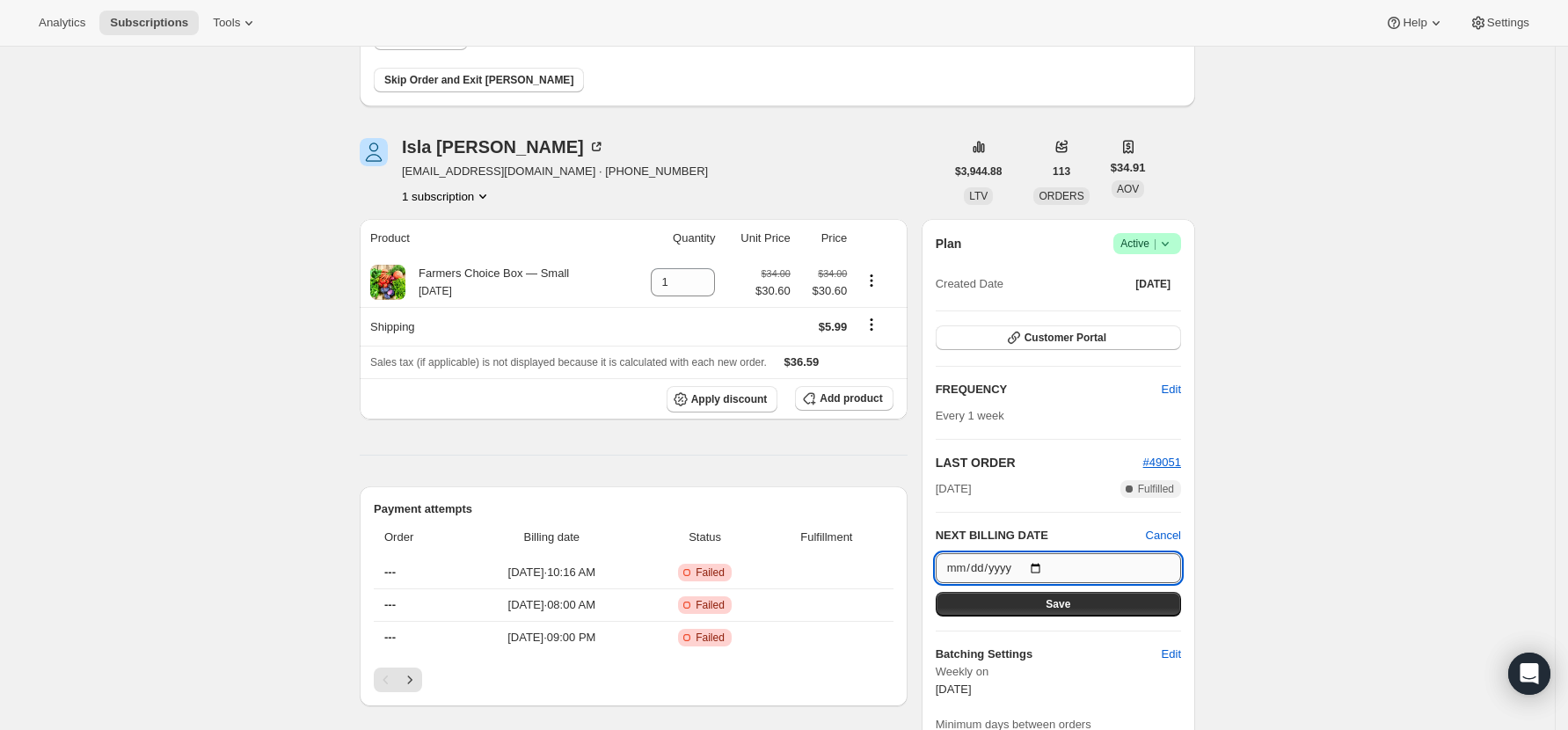
click at [1048, 567] on input "[DATE]" at bounding box center [1058, 569] width 245 height 30
type input "[DATE]"
click at [1076, 603] on button "Save" at bounding box center [1058, 605] width 245 height 25
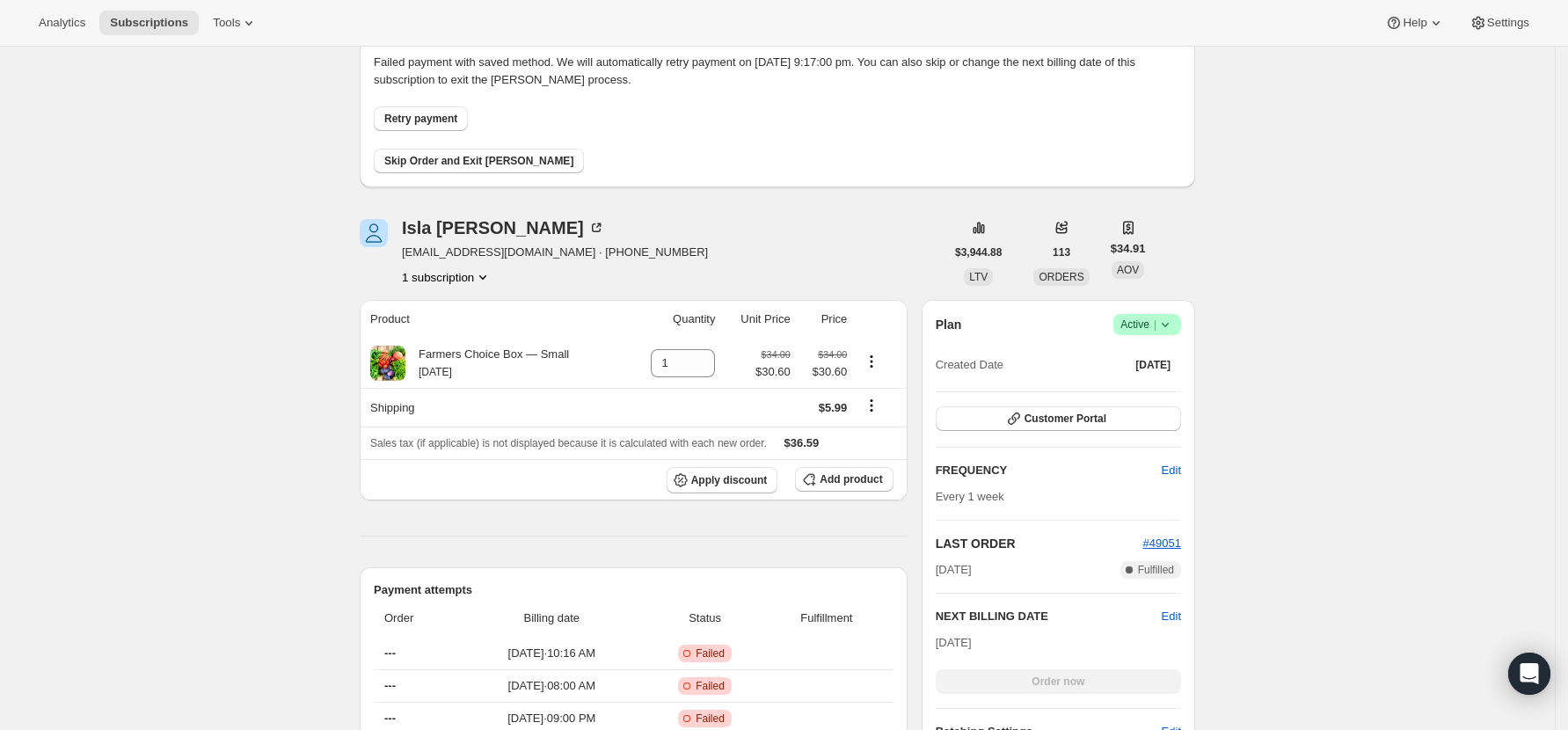
scroll to position [0, 0]
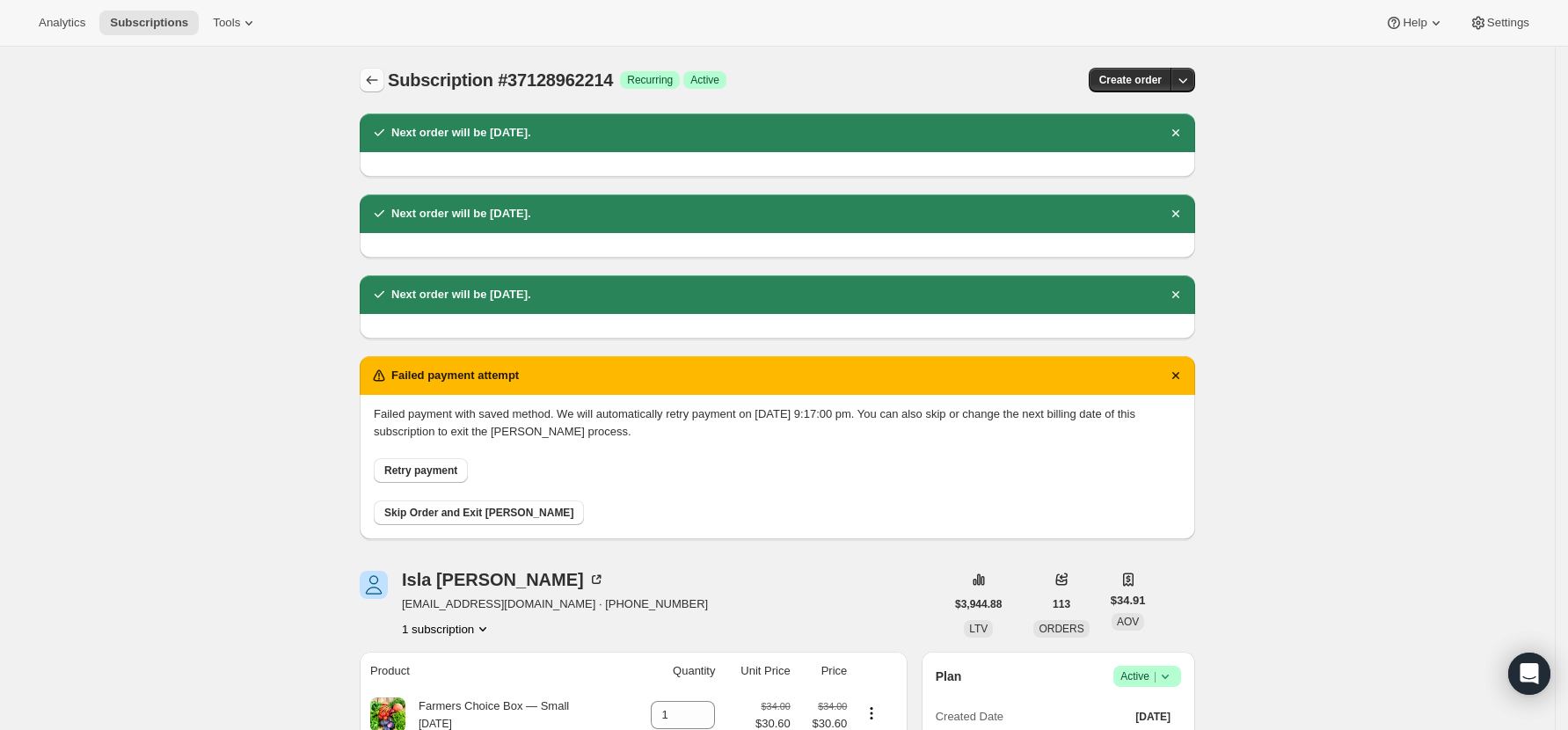
click at [371, 77] on icon "Subscriptions" at bounding box center [371, 80] width 18 height 18
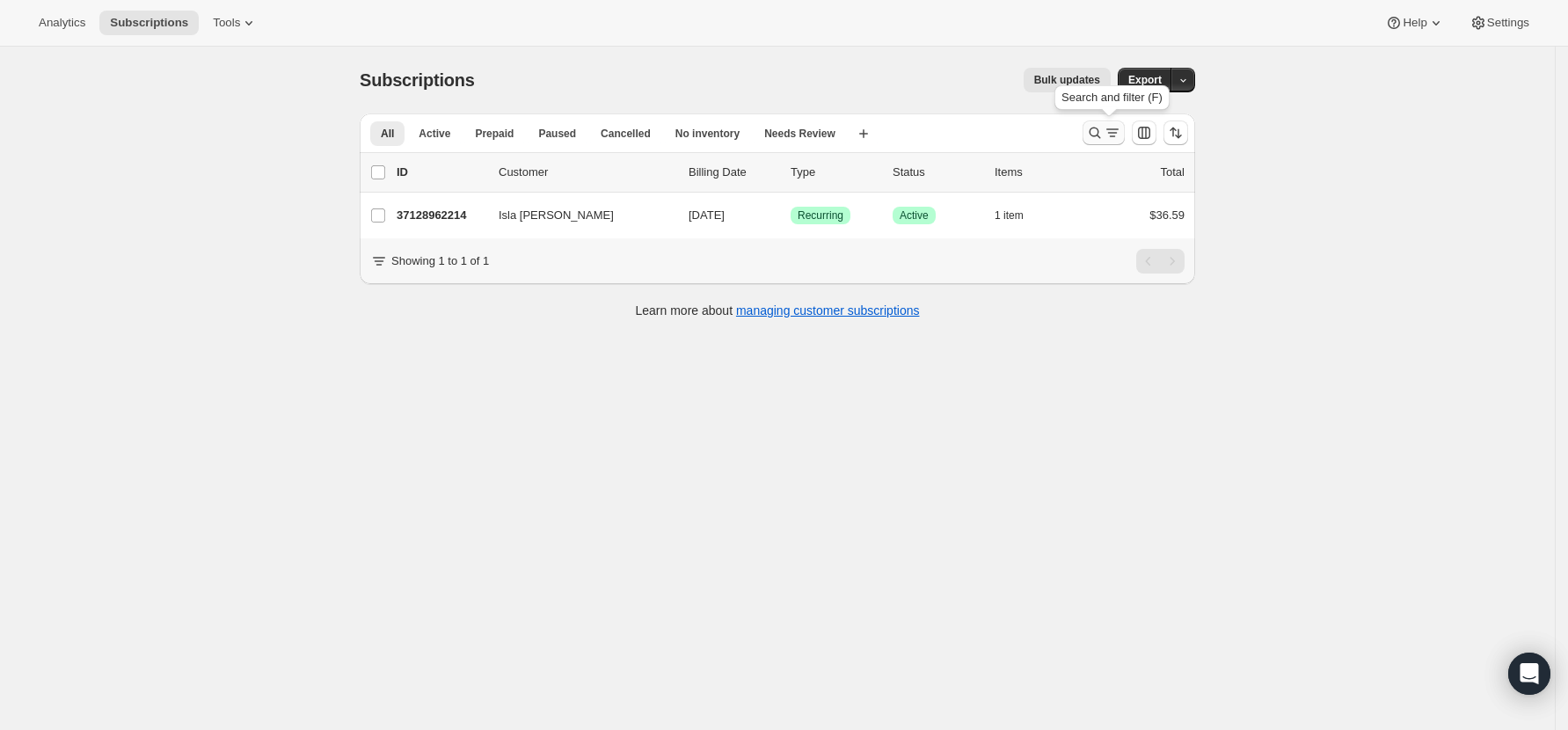
click at [1103, 129] on icon "Search and filter results" at bounding box center [1095, 132] width 18 height 18
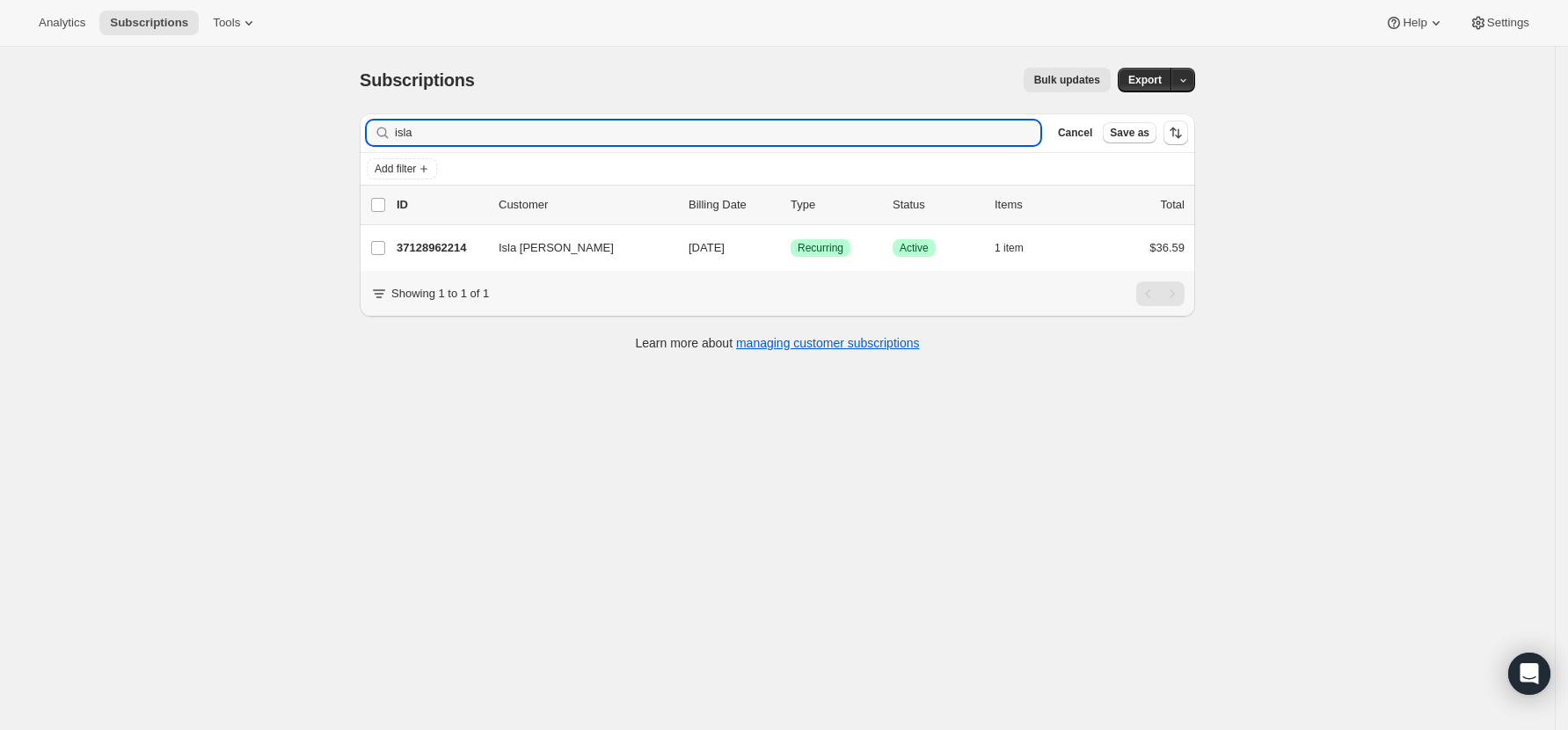
click at [297, 124] on div "Subscriptions. This page is ready Subscriptions Bulk updates More actions Bulk …" at bounding box center [777, 411] width 1555 height 730
type input "i"
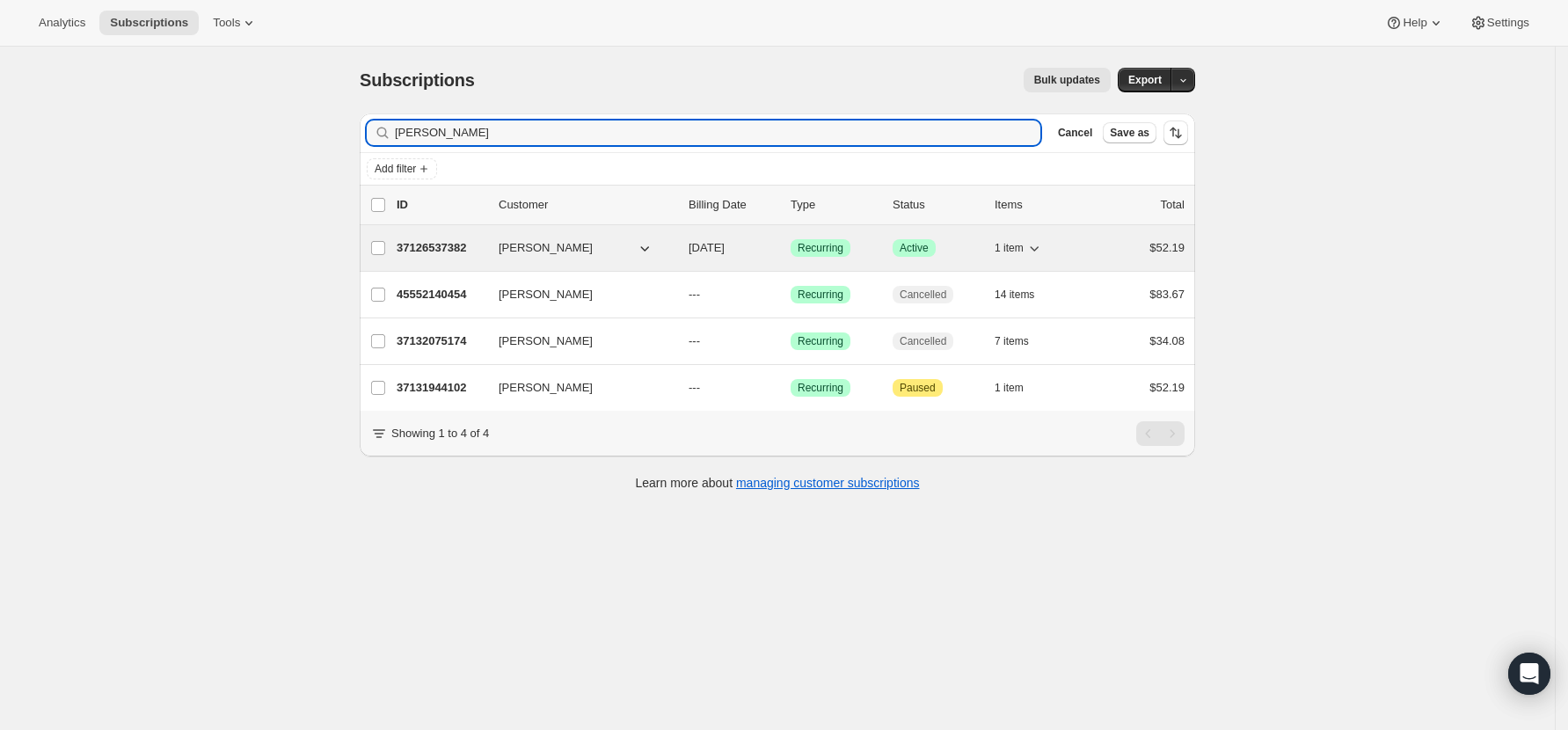
type input "[PERSON_NAME]"
click at [454, 246] on p "37126537382" at bounding box center [440, 248] width 88 height 18
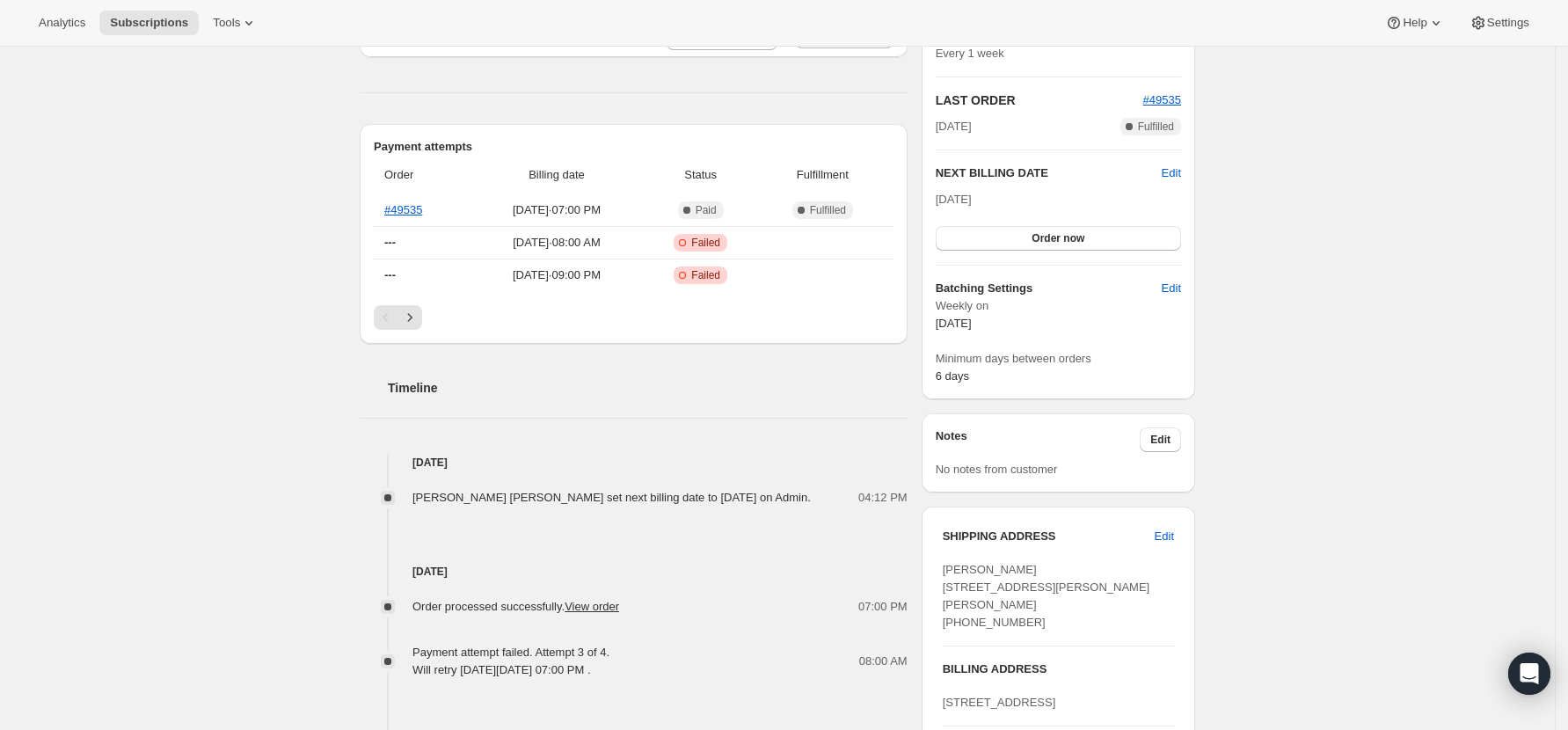
scroll to position [469, 0]
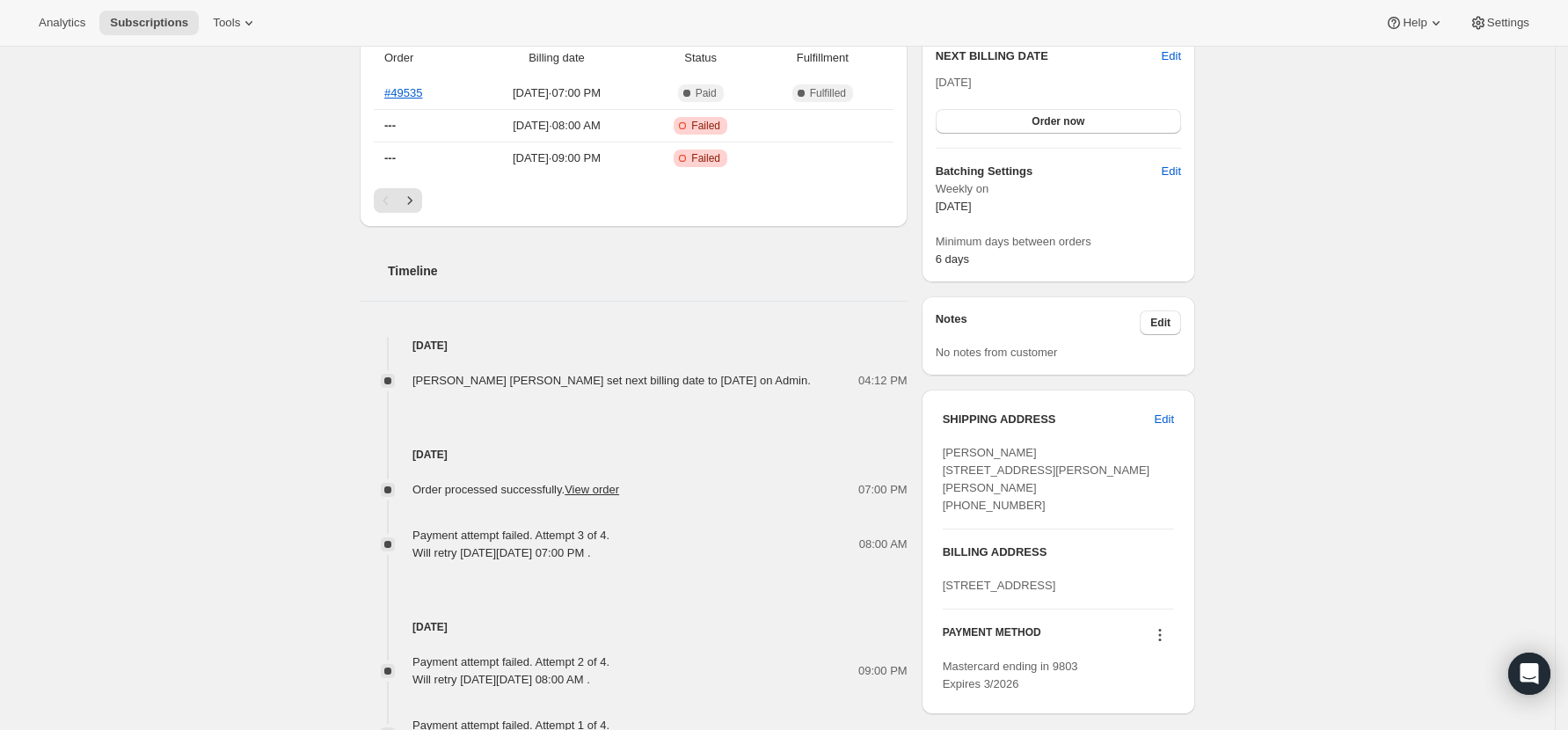
click at [1369, 476] on div "Subscription #37126537382. This page is ready Subscription #37126537382 Success…" at bounding box center [777, 327] width 1555 height 1500
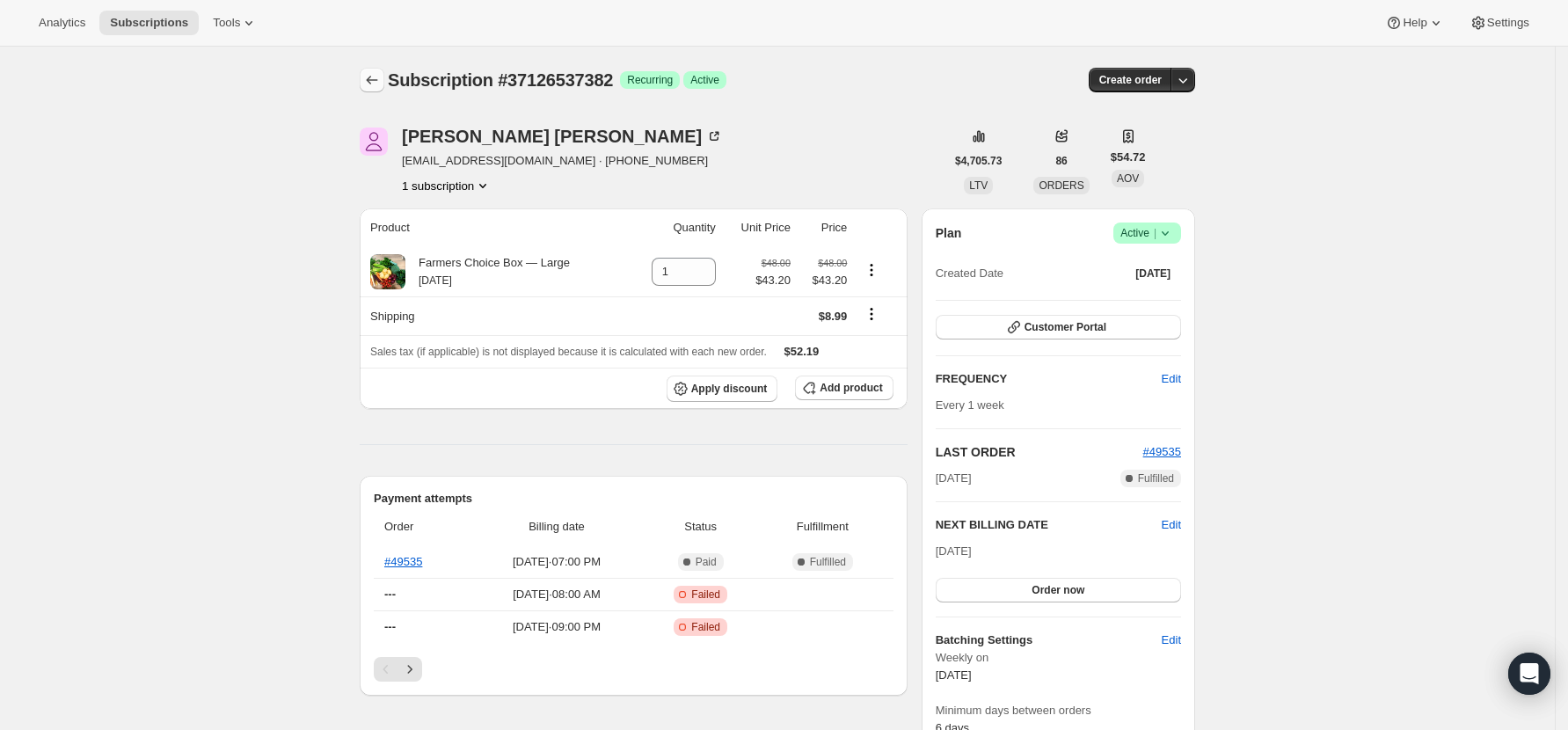
click at [381, 80] on icon "Subscriptions" at bounding box center [371, 80] width 18 height 18
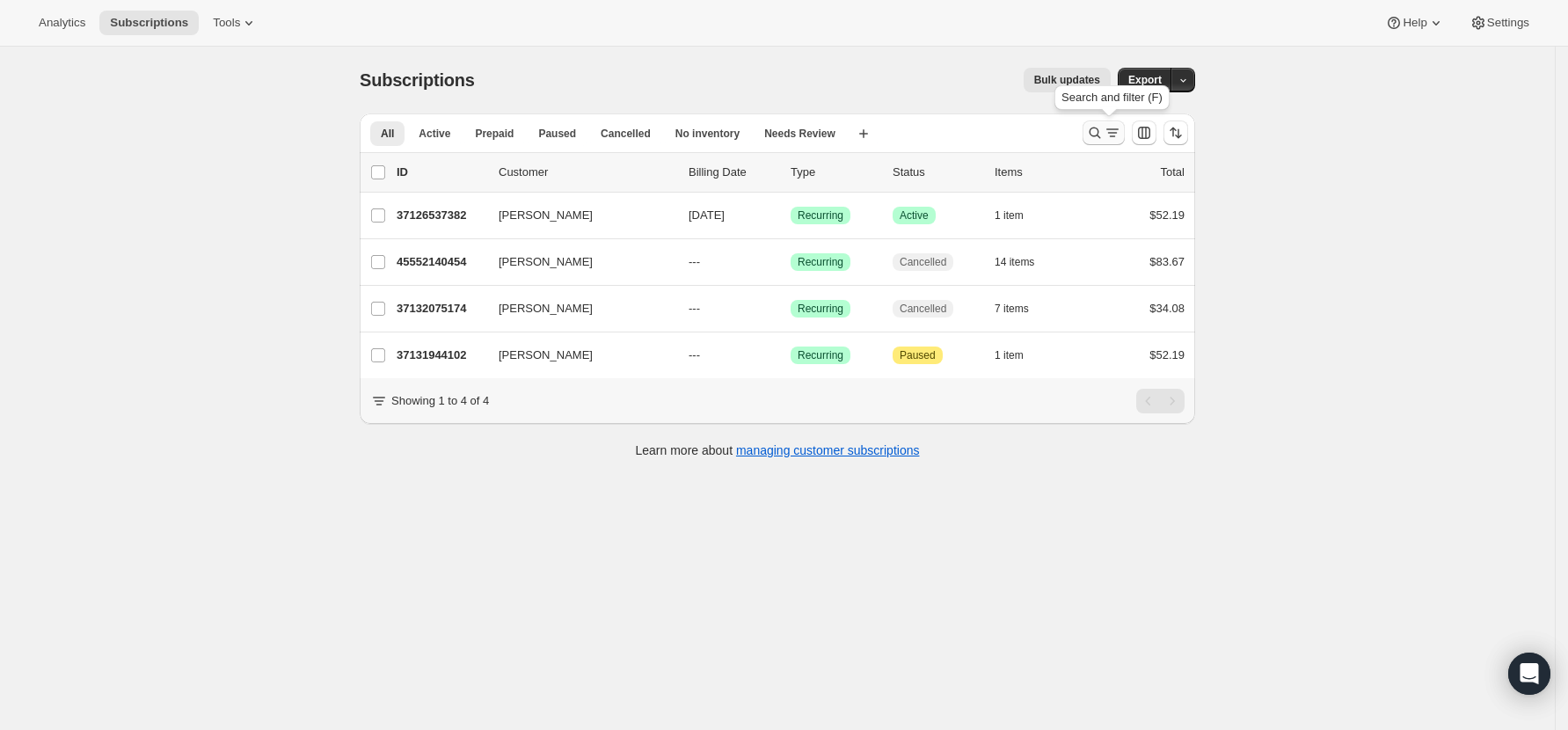
click at [1101, 128] on icon "Search and filter results" at bounding box center [1095, 133] width 11 height 11
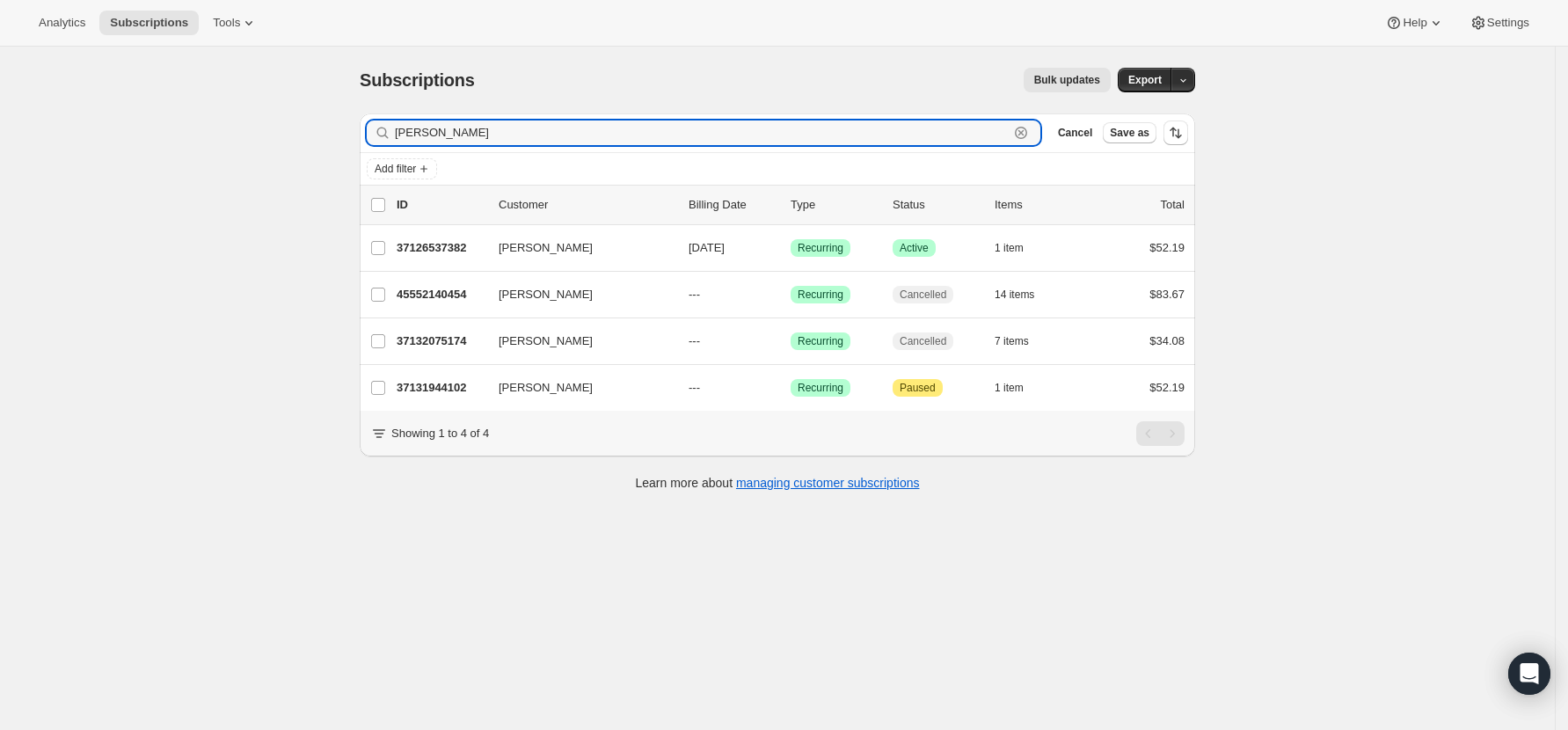
drag, startPoint x: 429, startPoint y: 127, endPoint x: 250, endPoint y: 112, distance: 179.6
click at [250, 112] on div "Subscriptions. This page is ready Subscriptions Bulk updates More actions Bulk …" at bounding box center [777, 411] width 1555 height 730
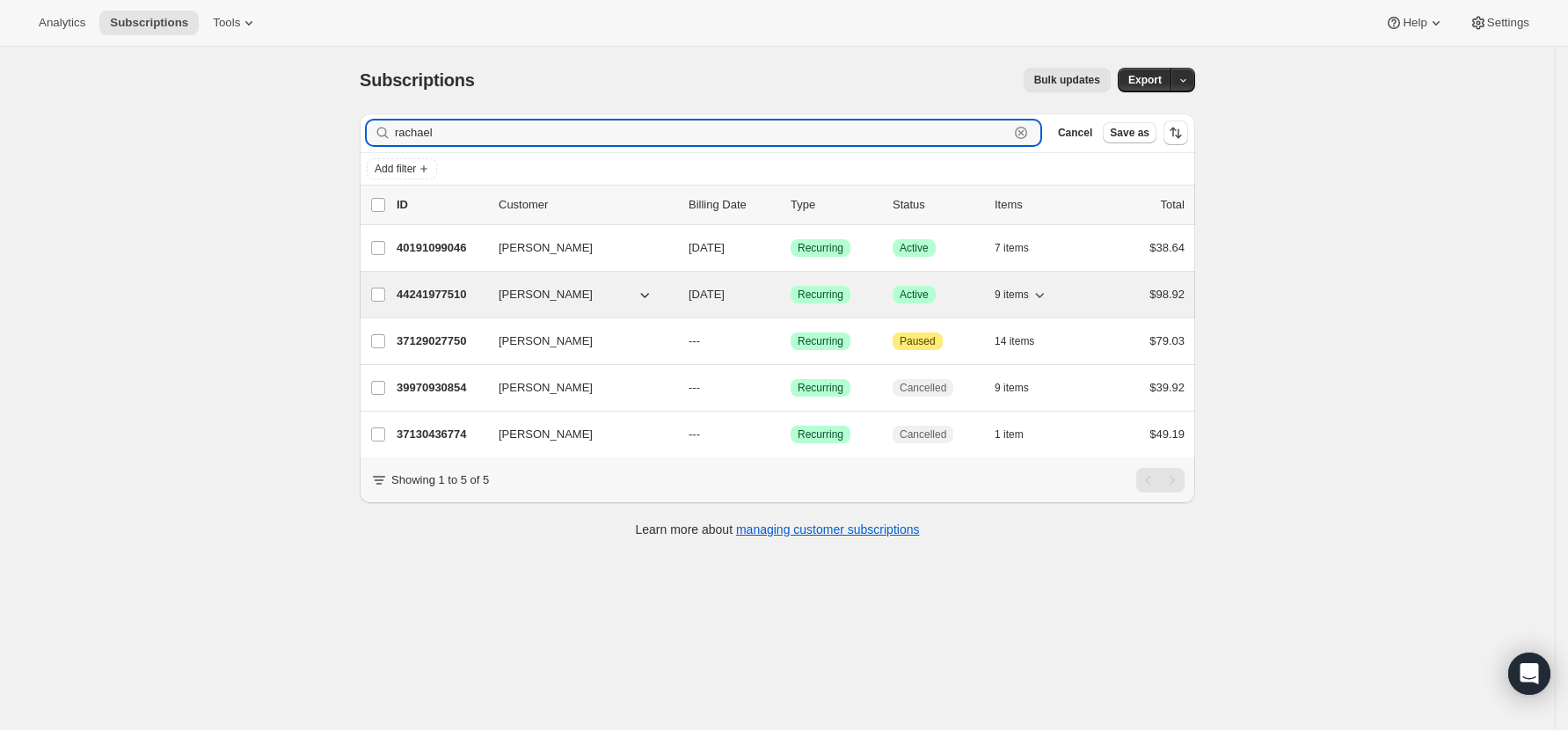
type input "rachael"
click at [445, 292] on p "44241977510" at bounding box center [440, 294] width 88 height 18
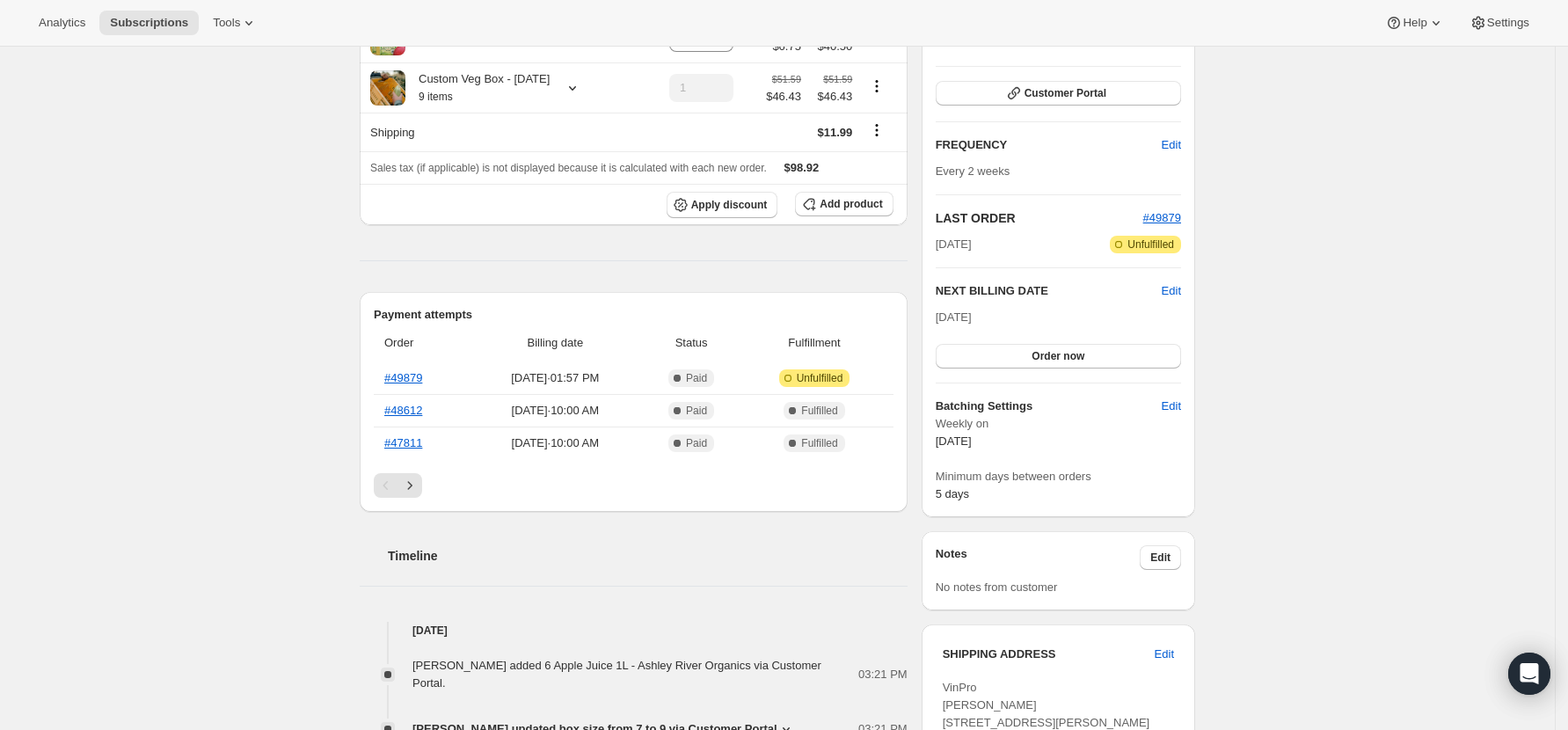
scroll to position [469, 0]
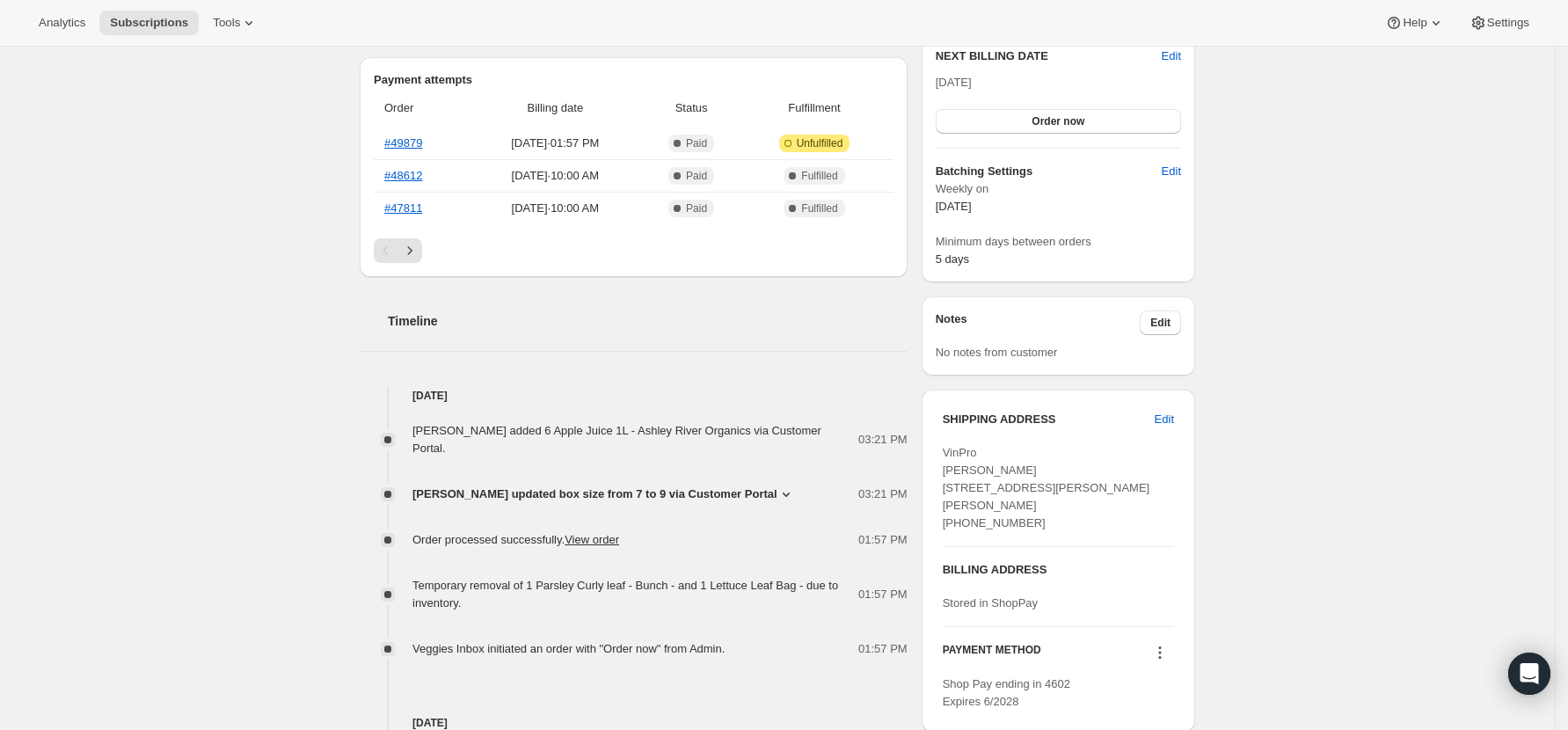
click at [777, 486] on icon at bounding box center [785, 494] width 18 height 18
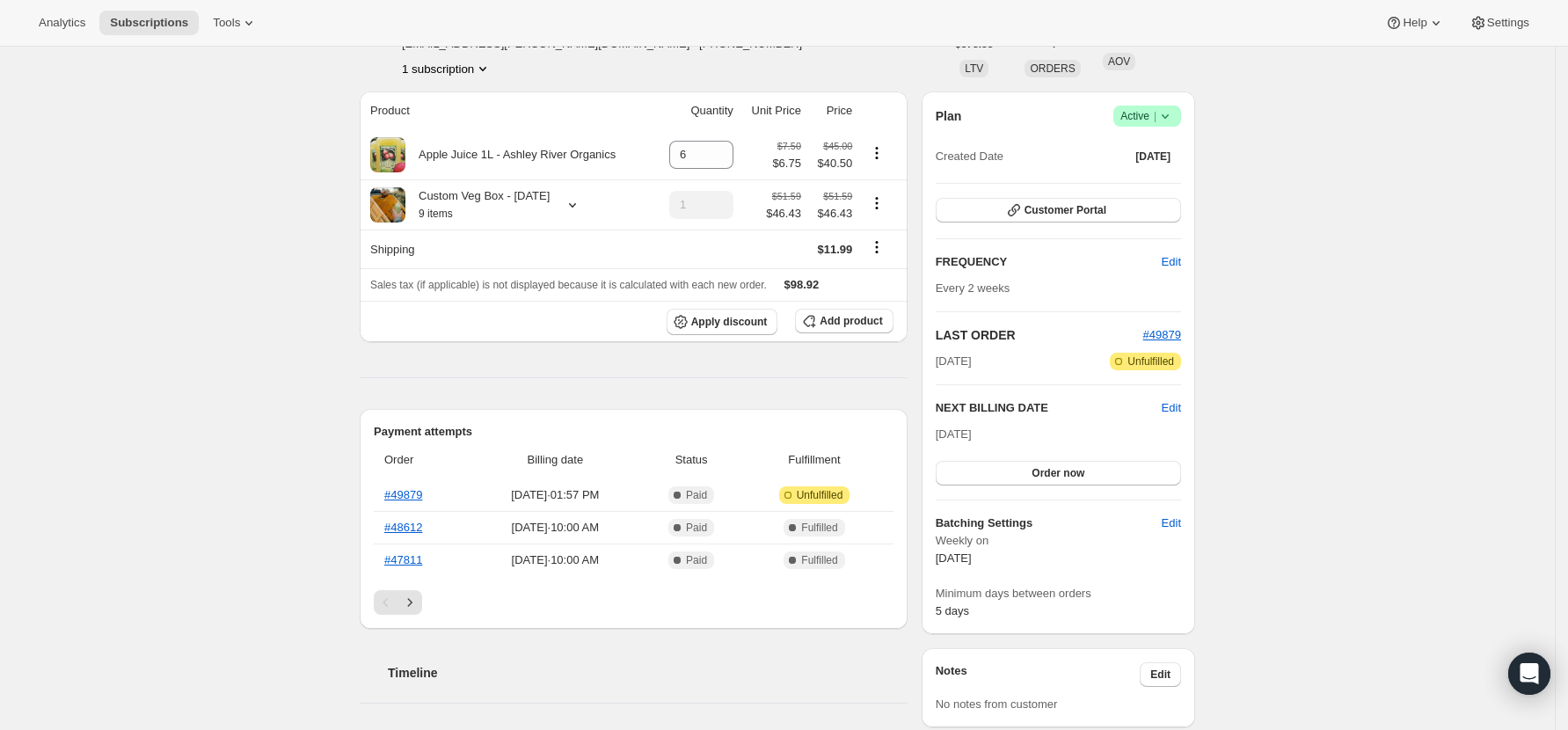
scroll to position [0, 0]
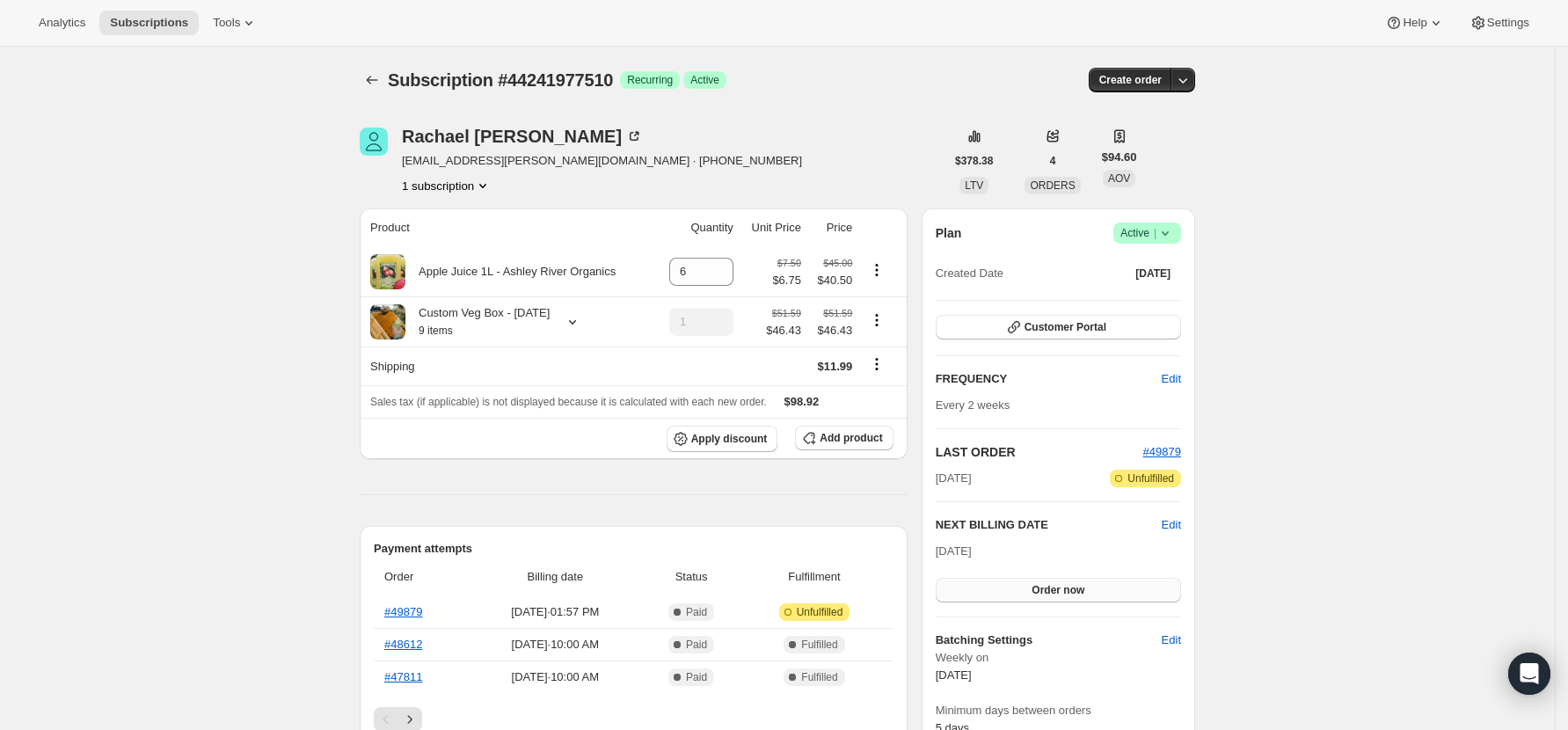
click at [1071, 584] on span "Order now" at bounding box center [1058, 589] width 53 height 14
click at [1071, 583] on span "Click to confirm" at bounding box center [1058, 589] width 80 height 14
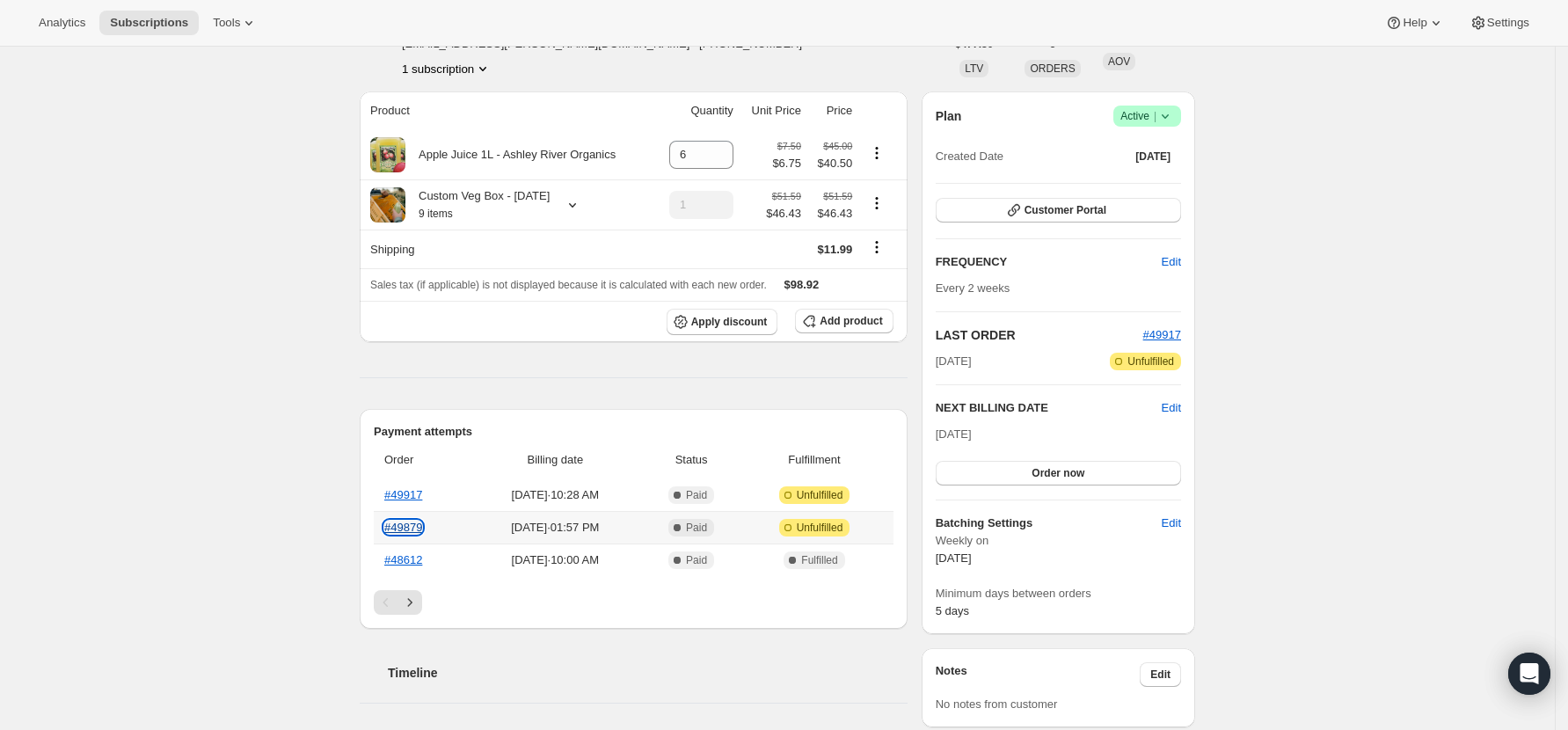
click at [408, 528] on link "#49879" at bounding box center [404, 527] width 38 height 13
